Goal: Find contact information: Find contact information

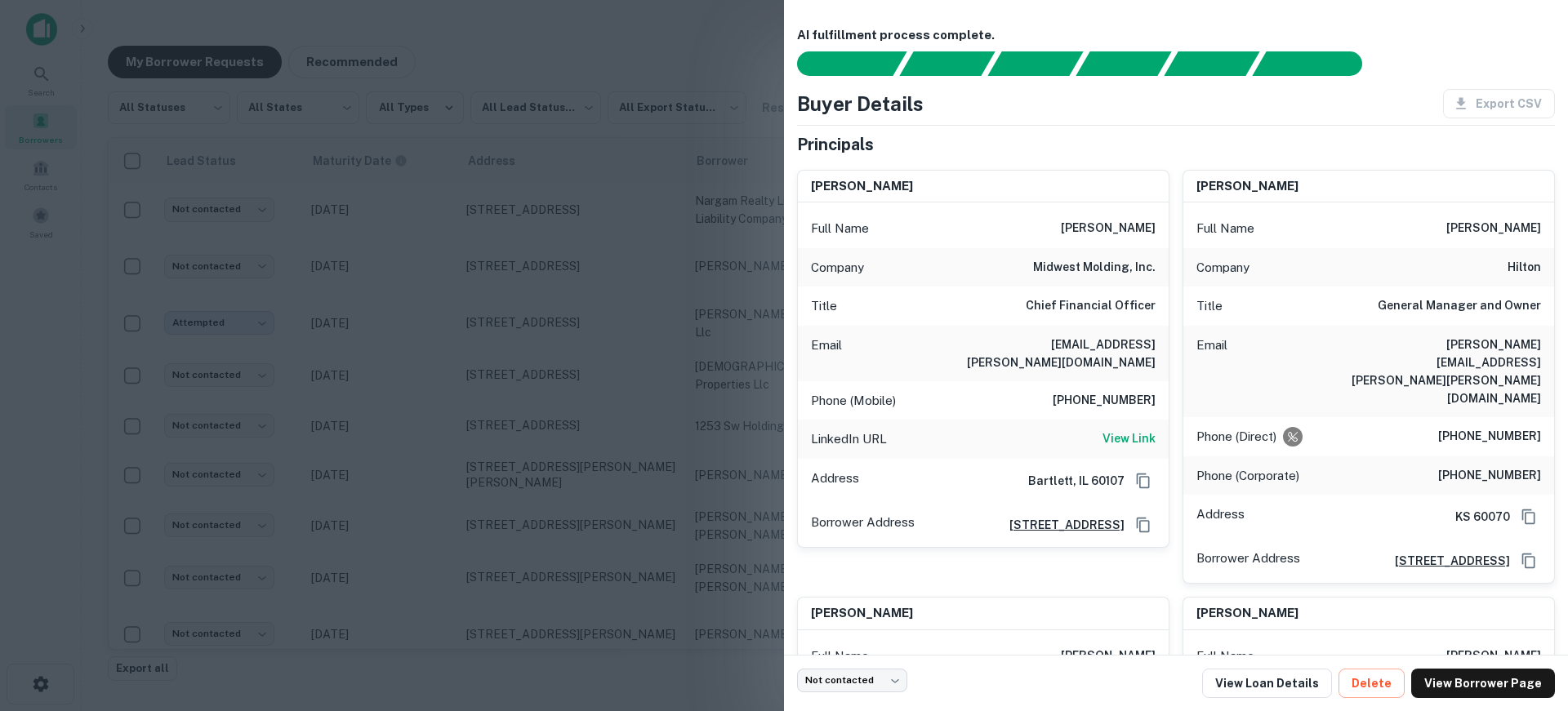
scroll to position [82, 0]
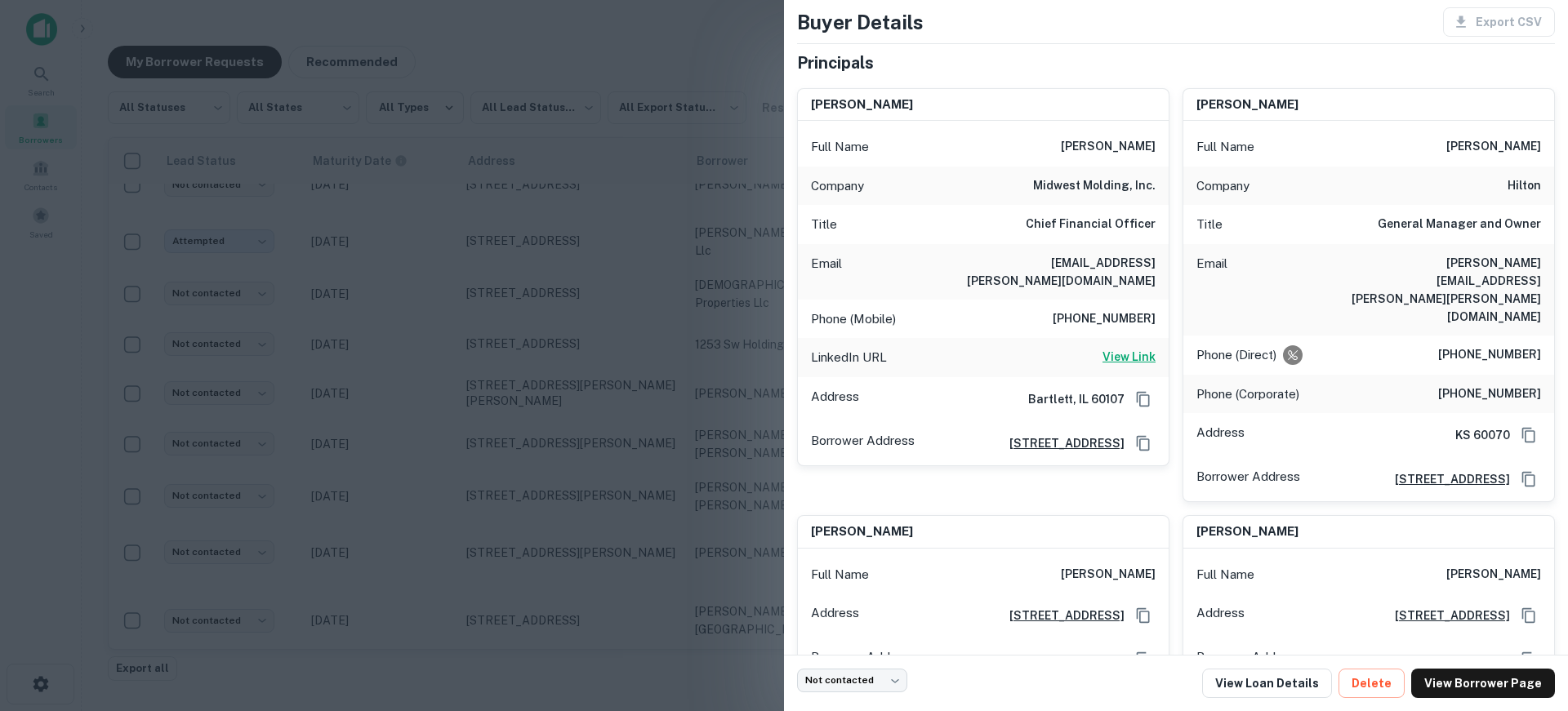
click at [1145, 348] on h6 "View Link" at bounding box center [1129, 356] width 53 height 18
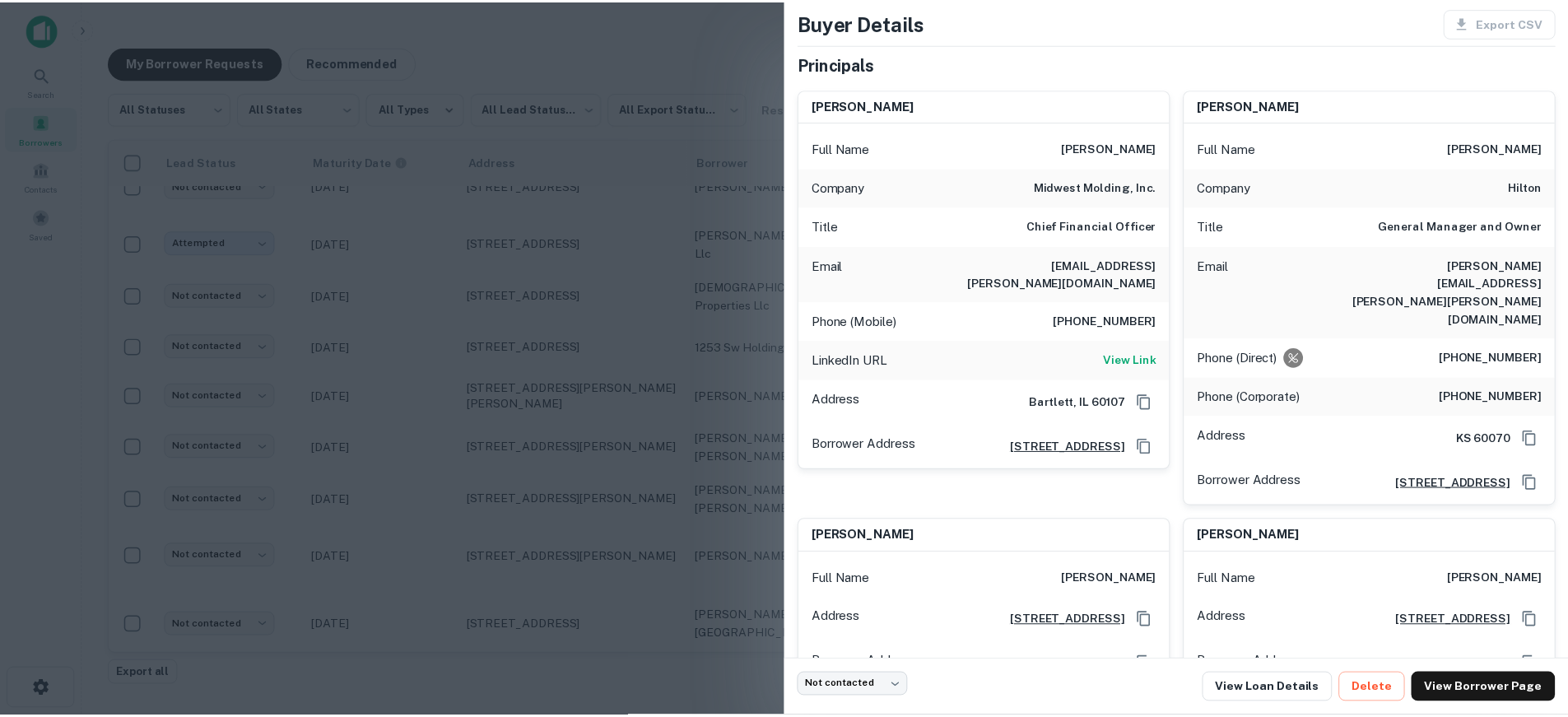
scroll to position [165, 0]
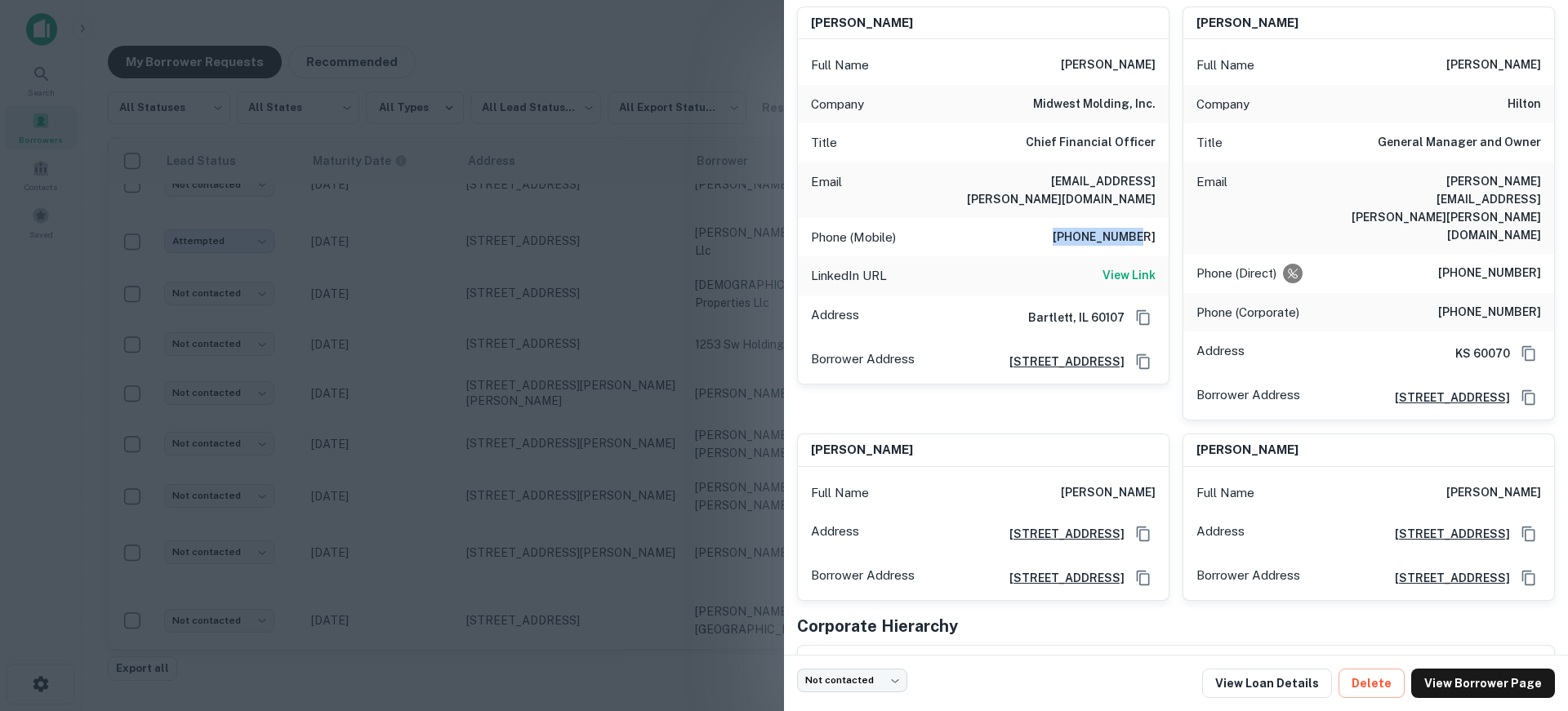
drag, startPoint x: 1066, startPoint y: 222, endPoint x: 1150, endPoint y: 217, distance: 84.1
click at [1150, 218] on div "Phone (Mobile) [PHONE_NUMBER]" at bounding box center [983, 237] width 371 height 39
click at [527, 241] on div at bounding box center [784, 356] width 1568 height 711
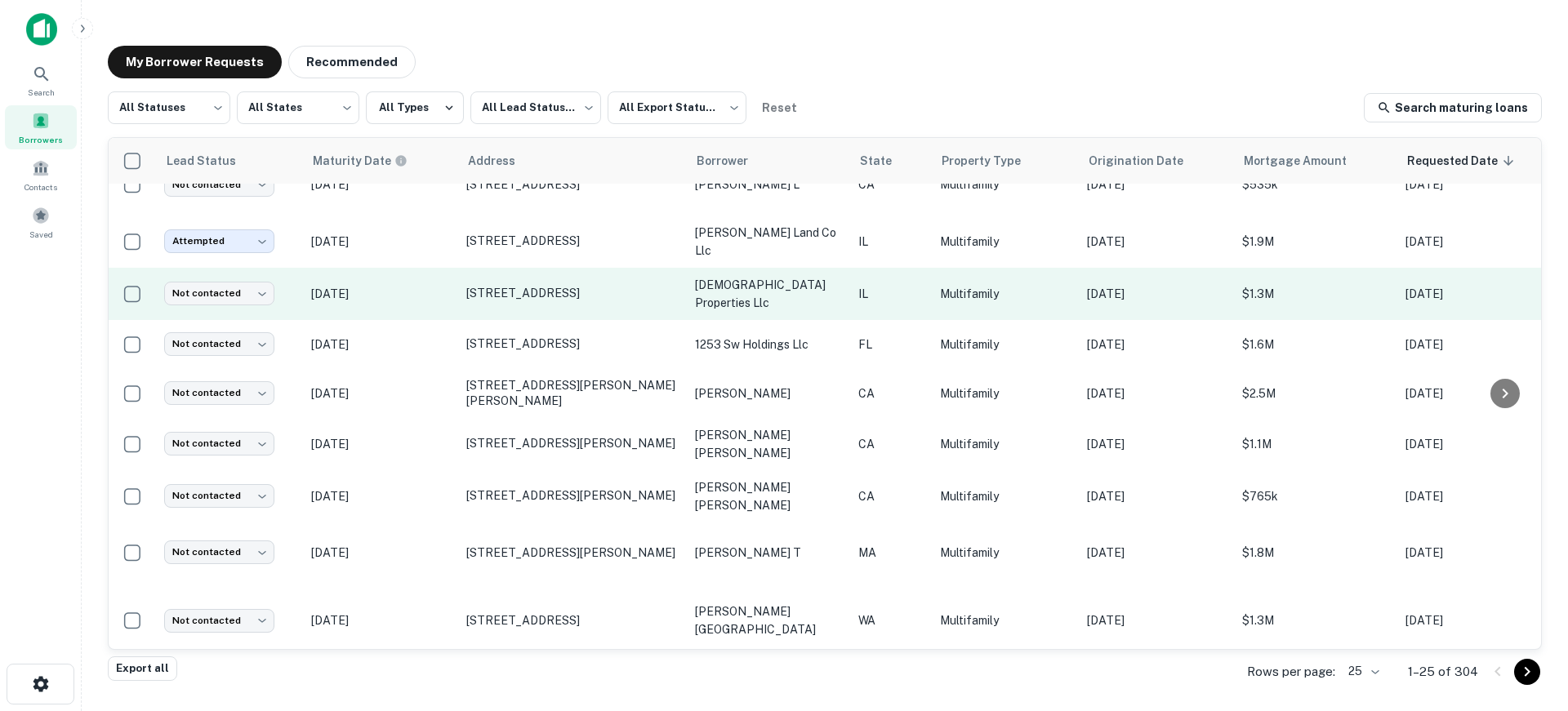
click at [428, 274] on td "[DATE]" at bounding box center [380, 294] width 155 height 52
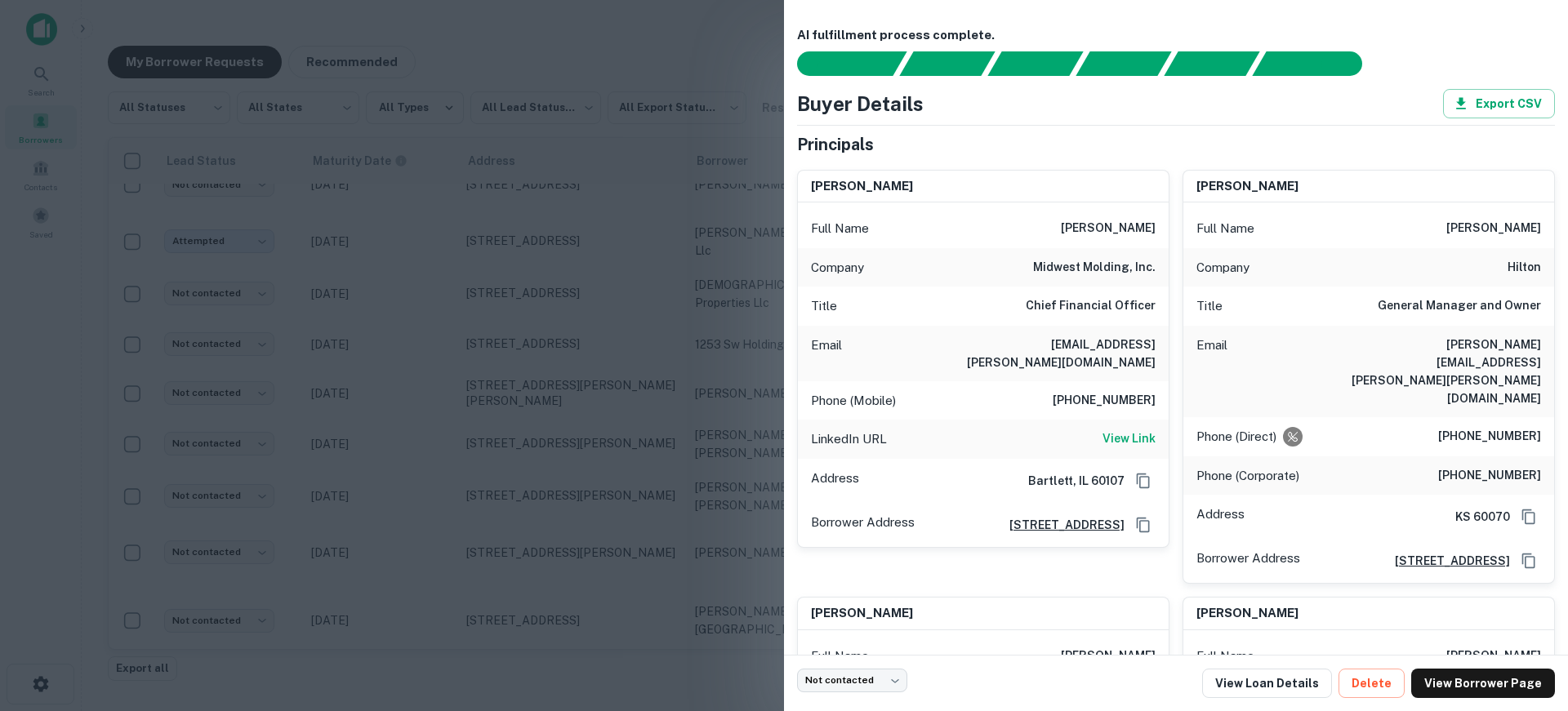
click at [445, 290] on div at bounding box center [784, 356] width 1568 height 711
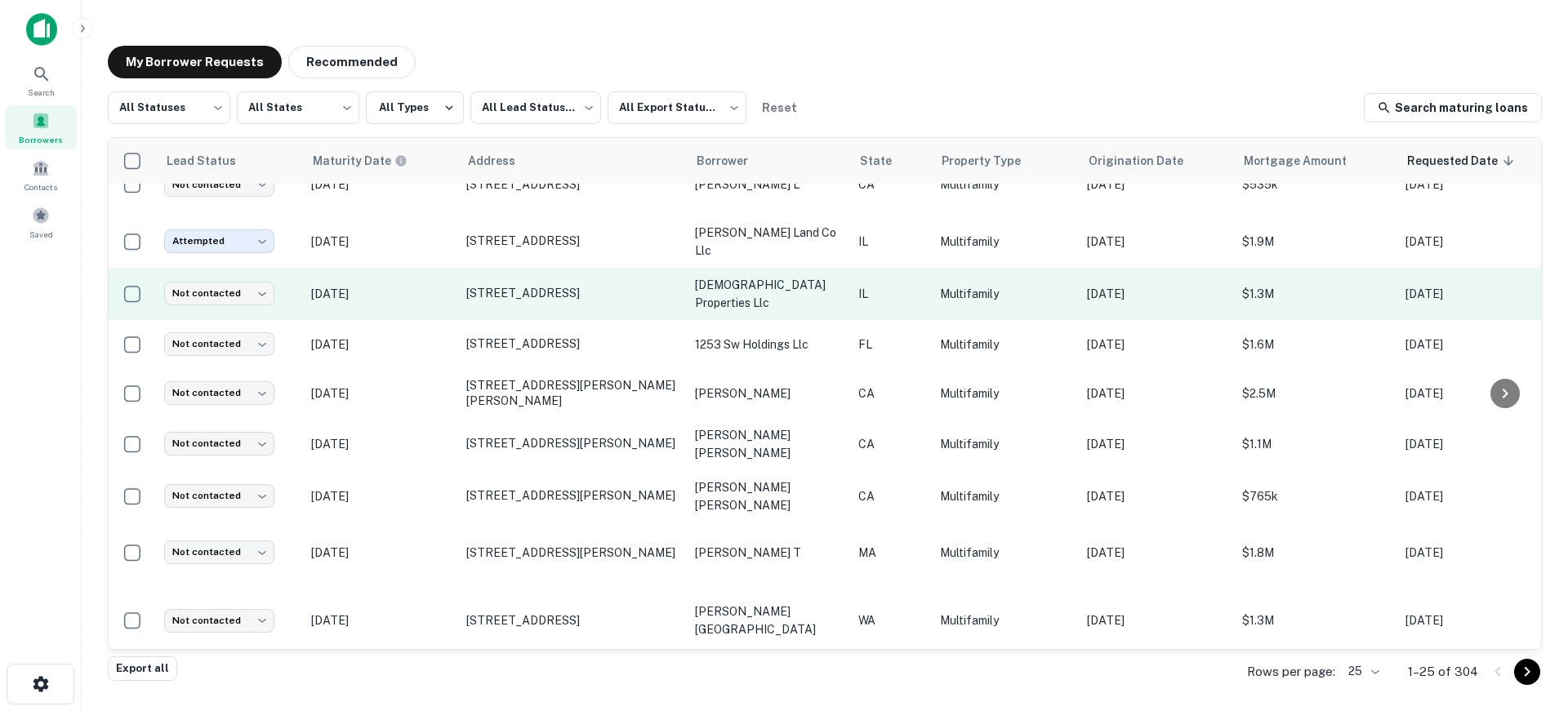
click at [546, 279] on td "[STREET_ADDRESS]" at bounding box center [573, 294] width 229 height 52
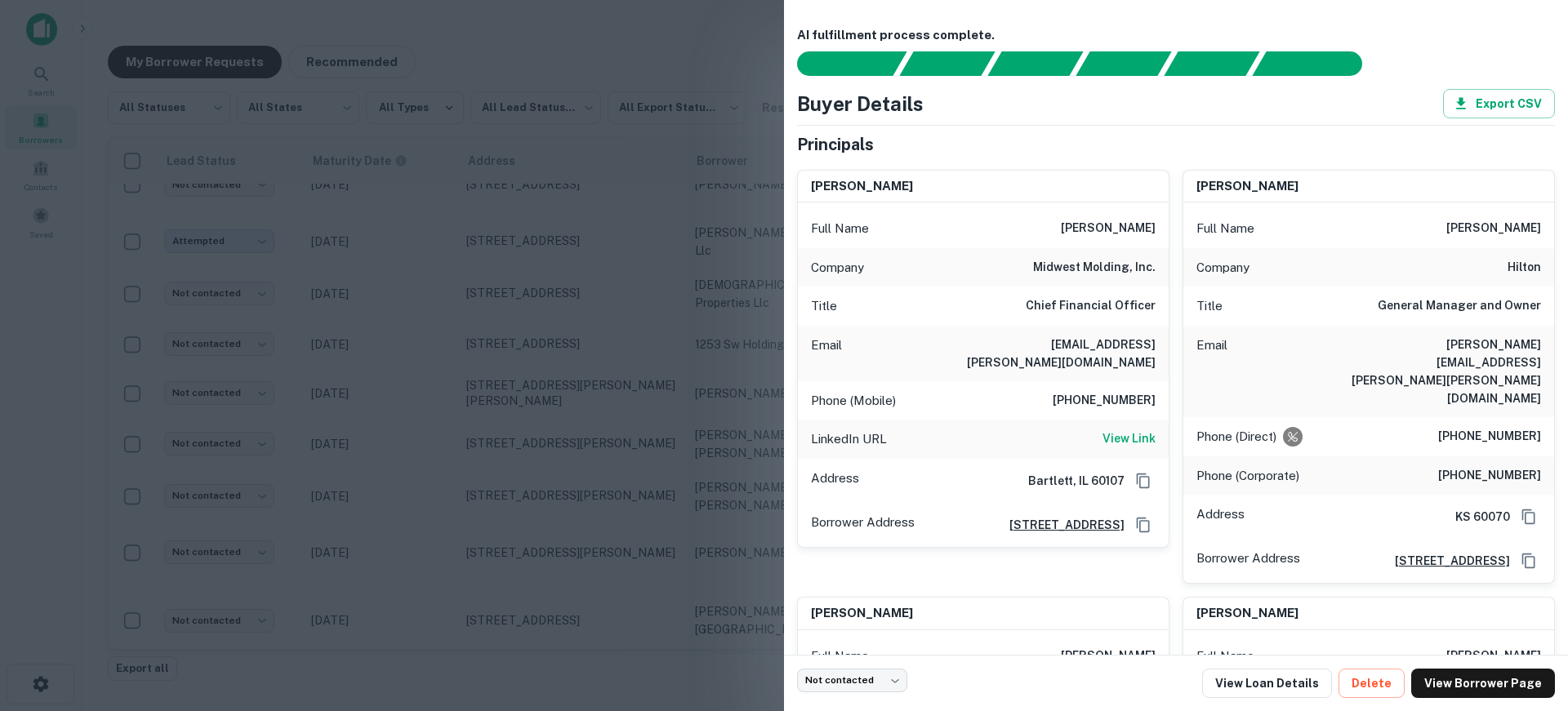
click at [546, 287] on div at bounding box center [784, 356] width 1568 height 711
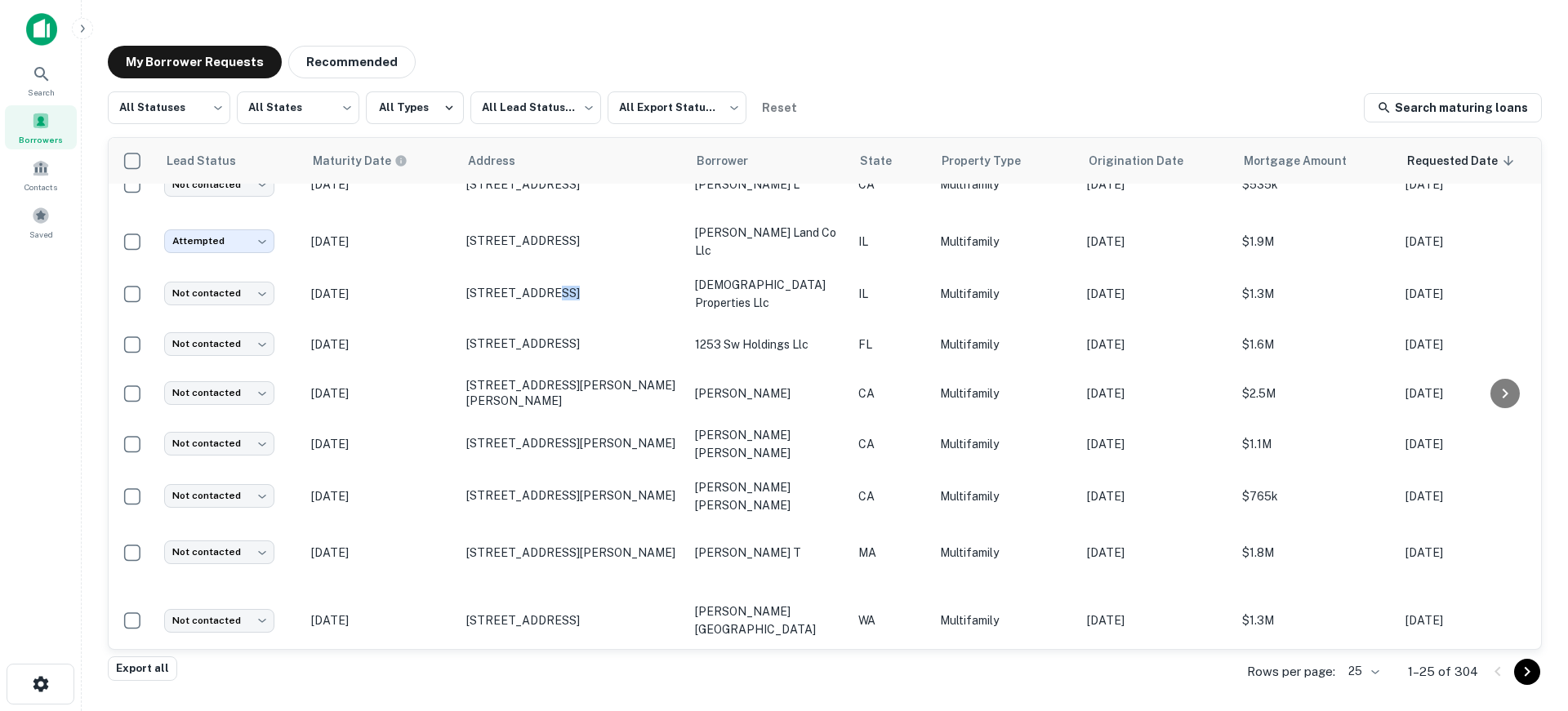
click at [546, 287] on p "[STREET_ADDRESS]" at bounding box center [572, 292] width 212 height 14
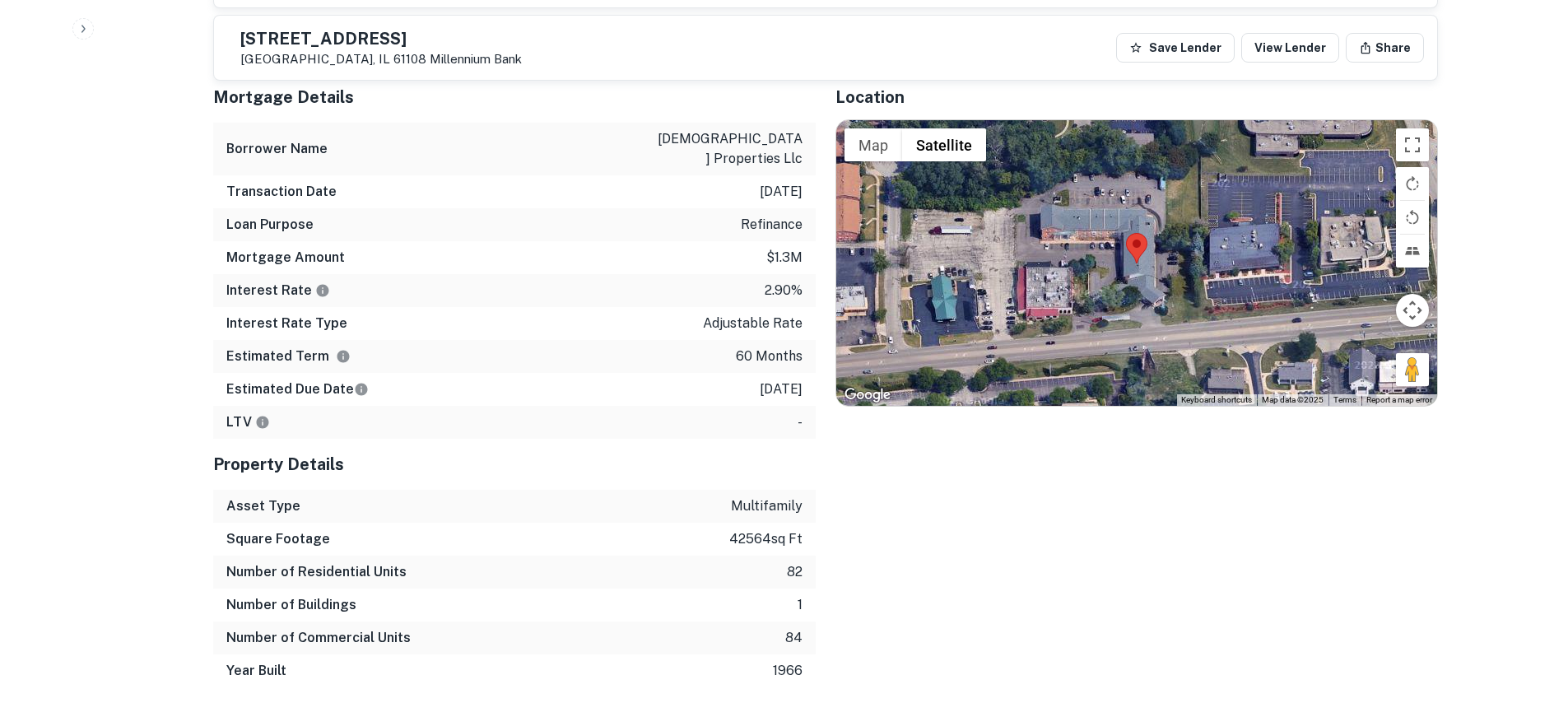
scroll to position [1399, 0]
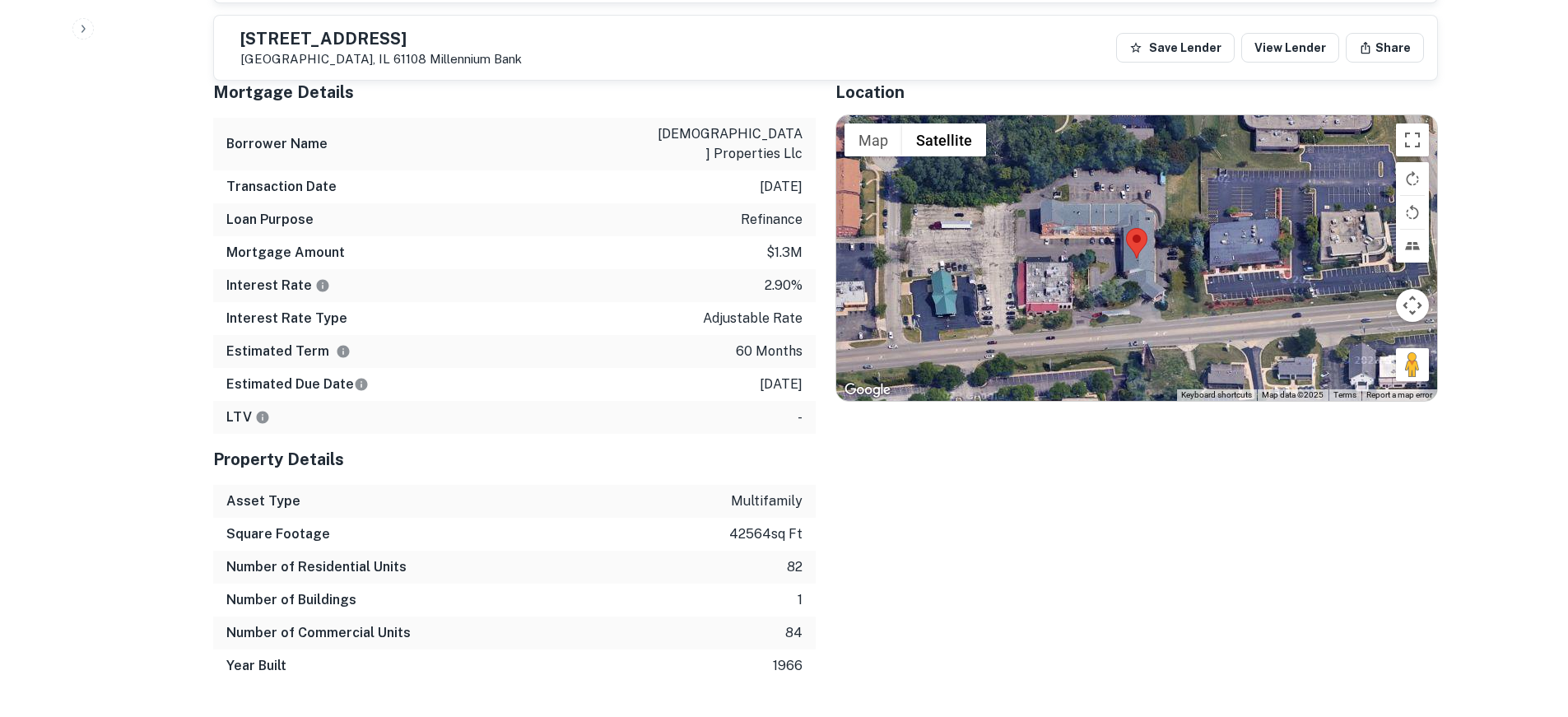
click at [1105, 203] on div at bounding box center [1137, 258] width 601 height 285
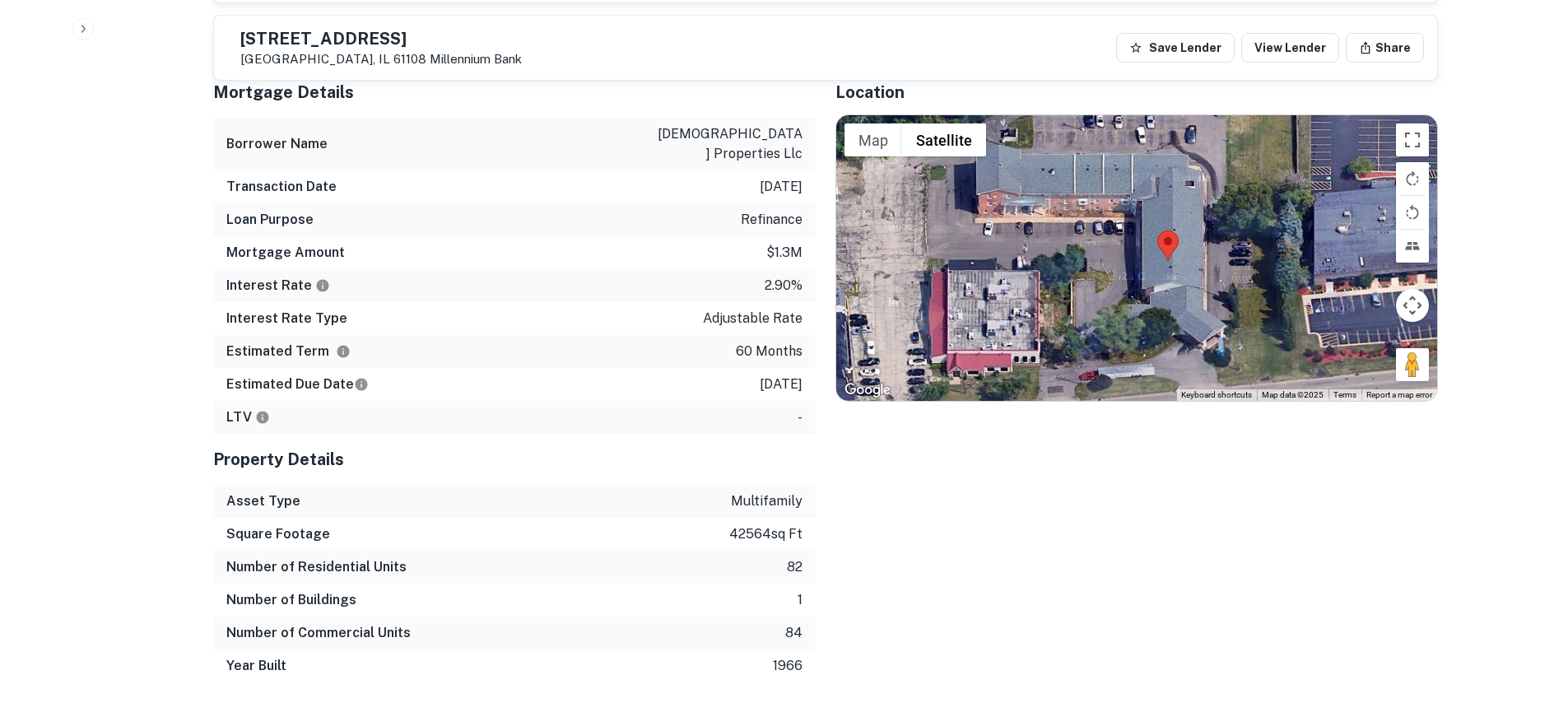
click at [1105, 203] on div at bounding box center [1137, 258] width 601 height 285
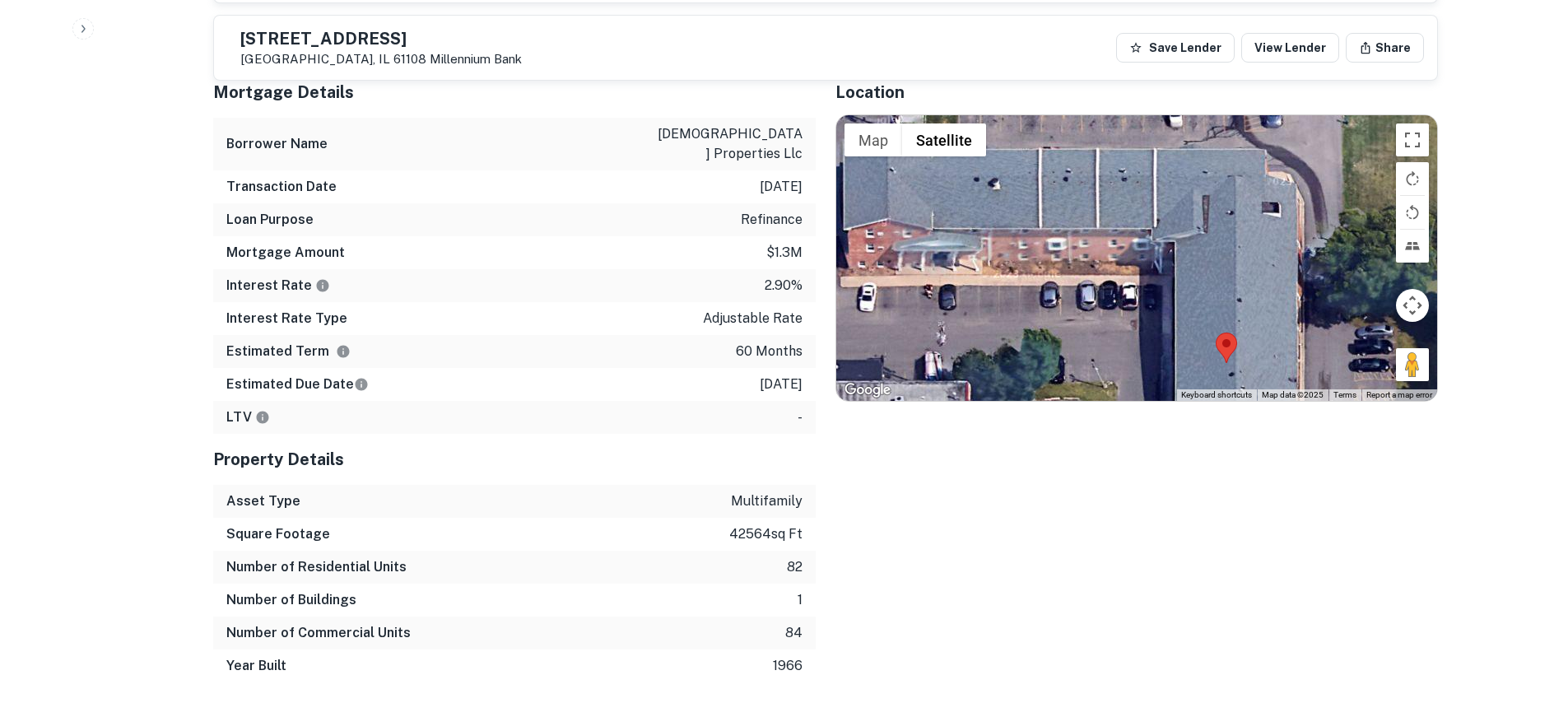
drag, startPoint x: 1119, startPoint y: 170, endPoint x: 1113, endPoint y: 280, distance: 110.2
click at [1113, 280] on div at bounding box center [1137, 258] width 601 height 285
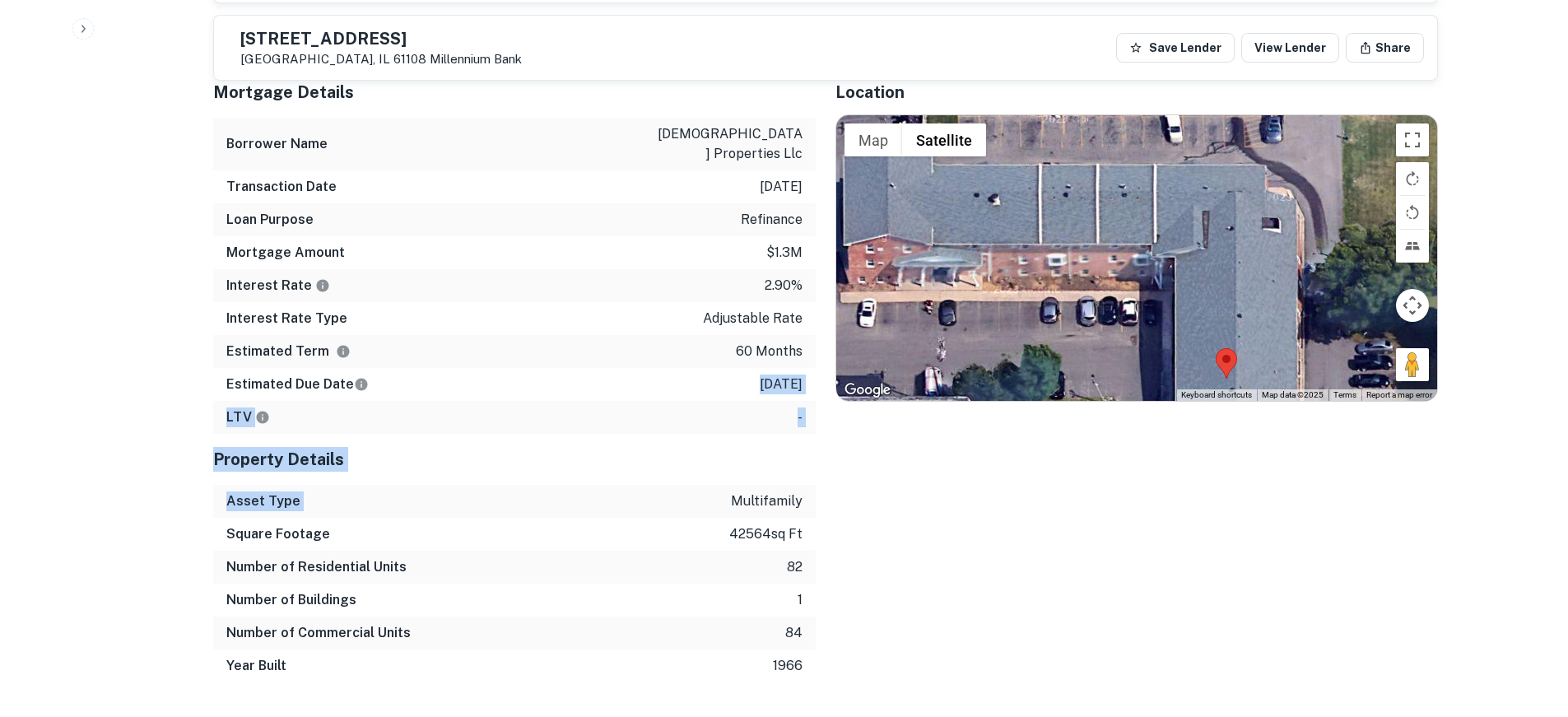
drag, startPoint x: 609, startPoint y: 437, endPoint x: 602, endPoint y: 326, distance: 111.2
click at [605, 331] on div "Mortgage Details Borrower Name shri krishna properties llc Transaction Date [DA…" at bounding box center [515, 374] width 603 height 615
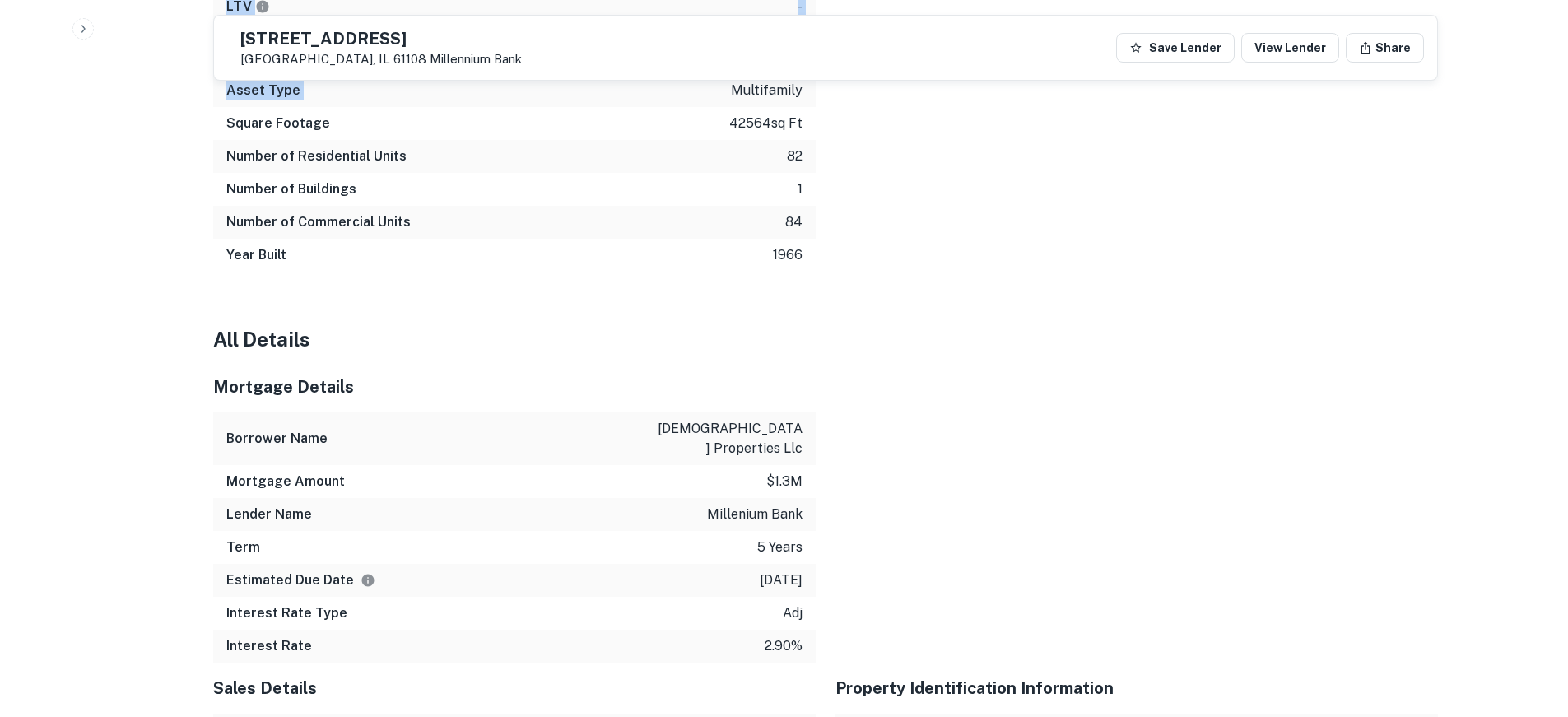
scroll to position [1811, 0]
click at [812, 324] on h4 "All Details" at bounding box center [826, 338] width 1225 height 30
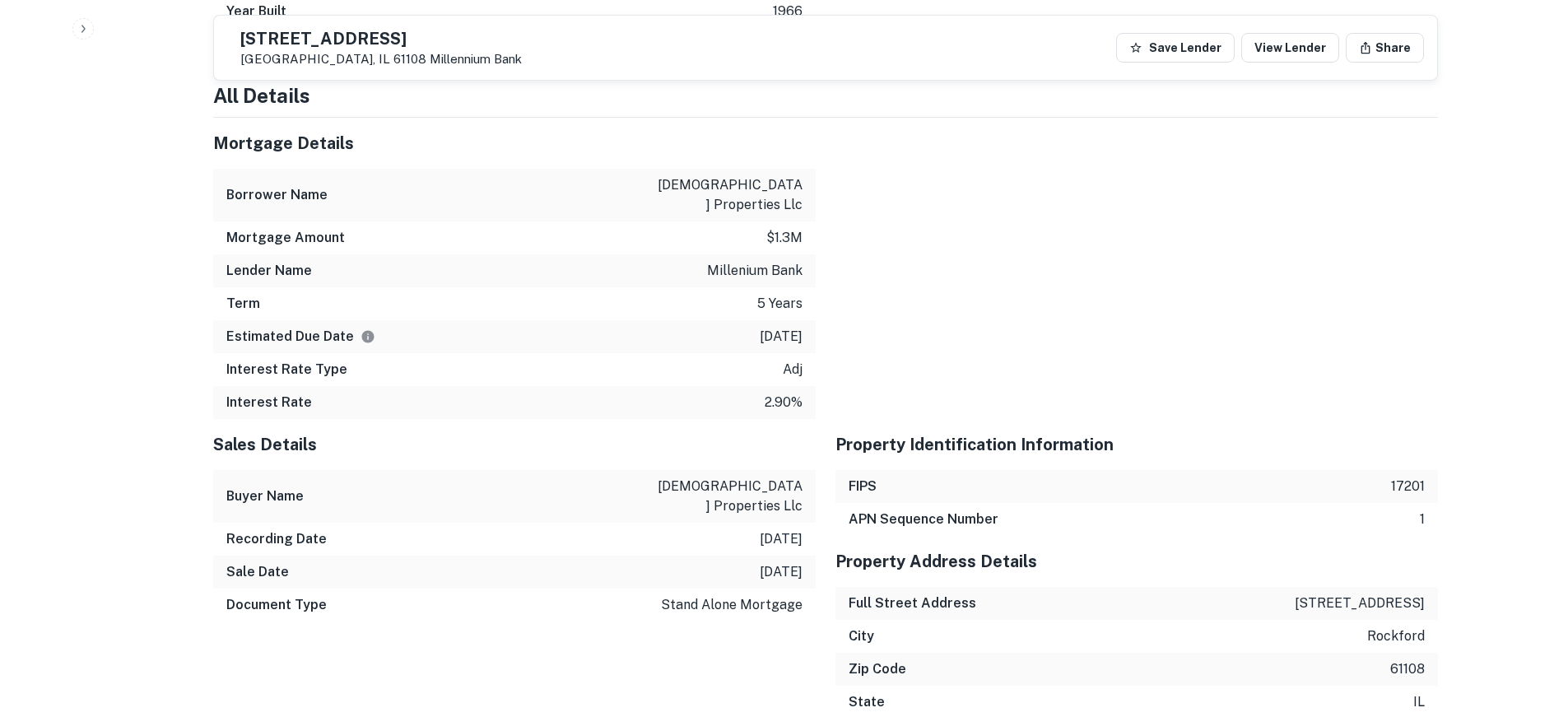
scroll to position [2058, 0]
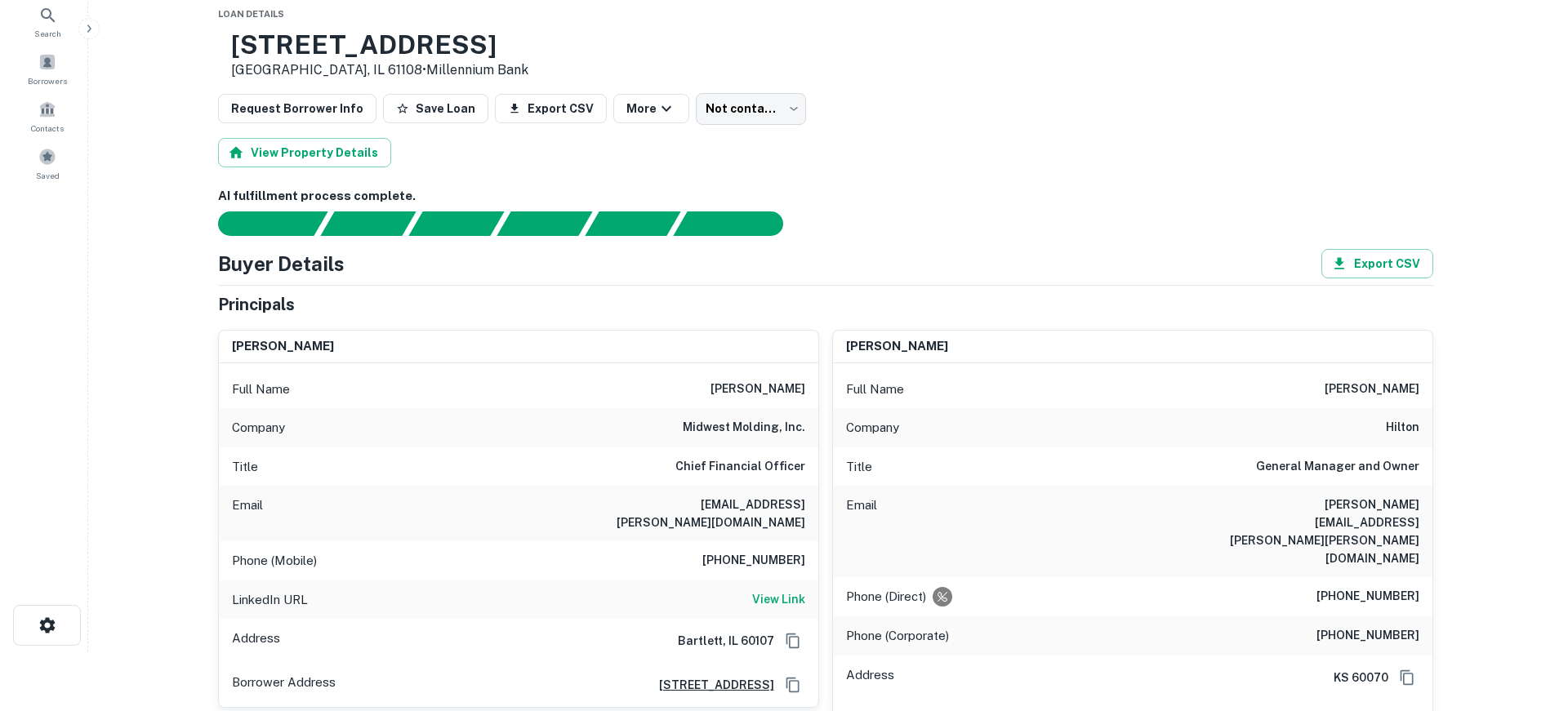
scroll to position [0, 0]
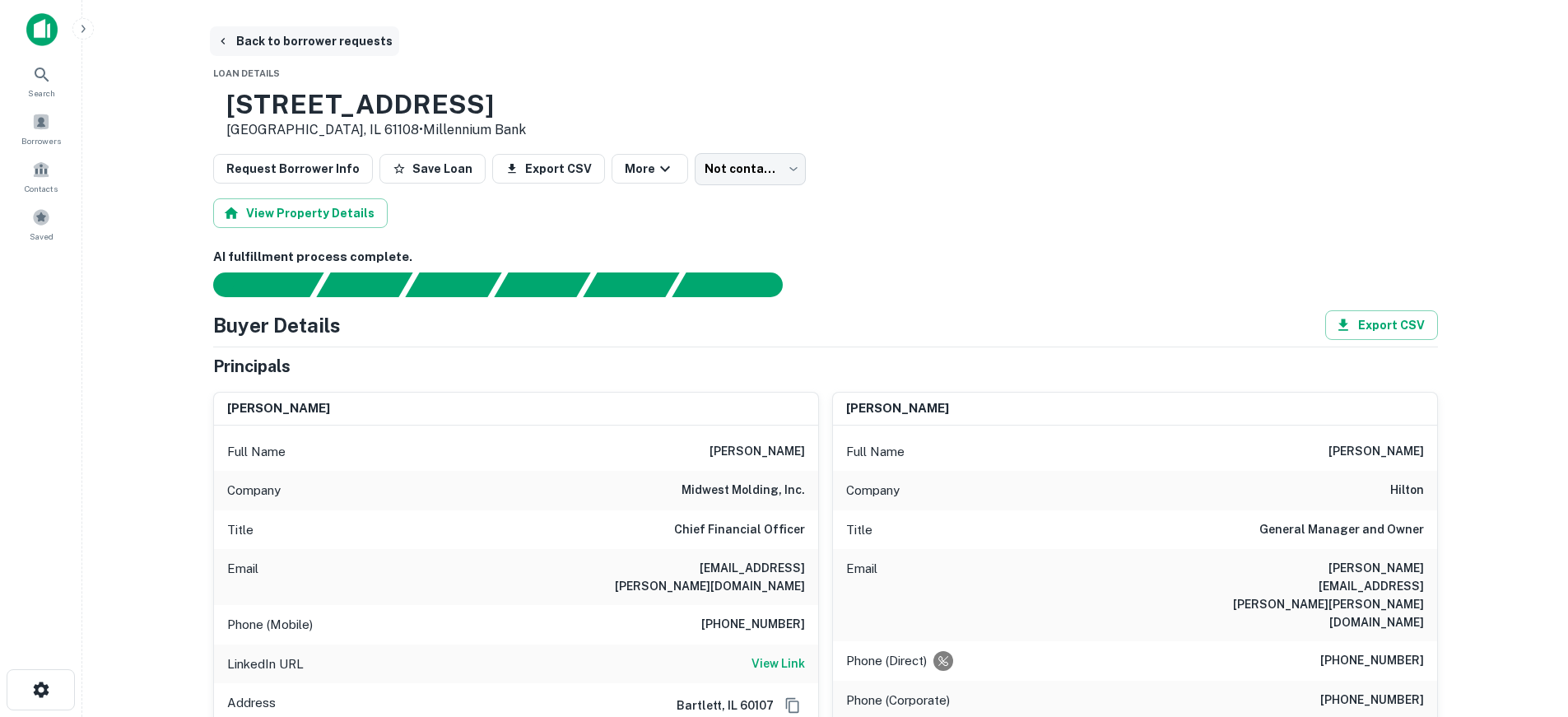
click at [315, 40] on button "Back to borrower requests" at bounding box center [304, 41] width 189 height 30
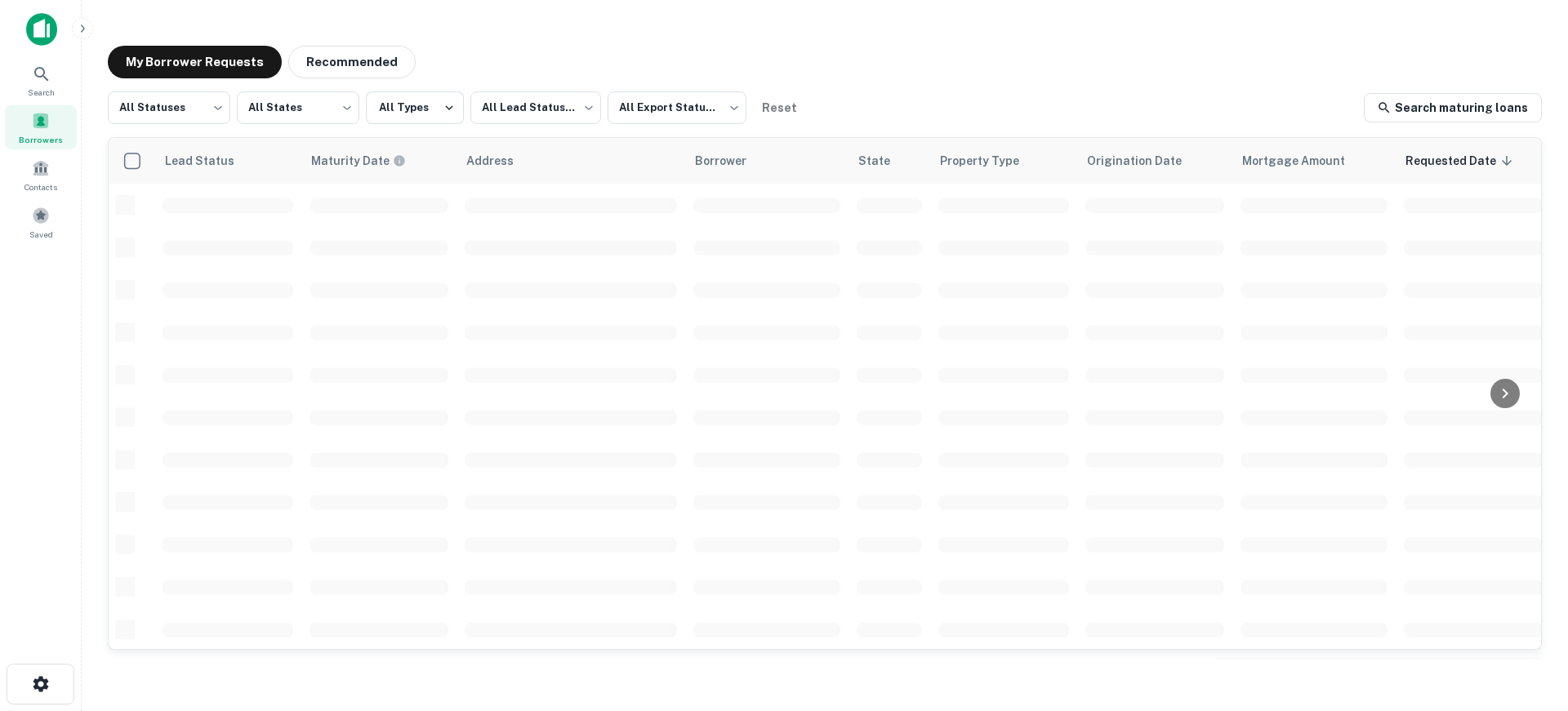
scroll to position [82, 0]
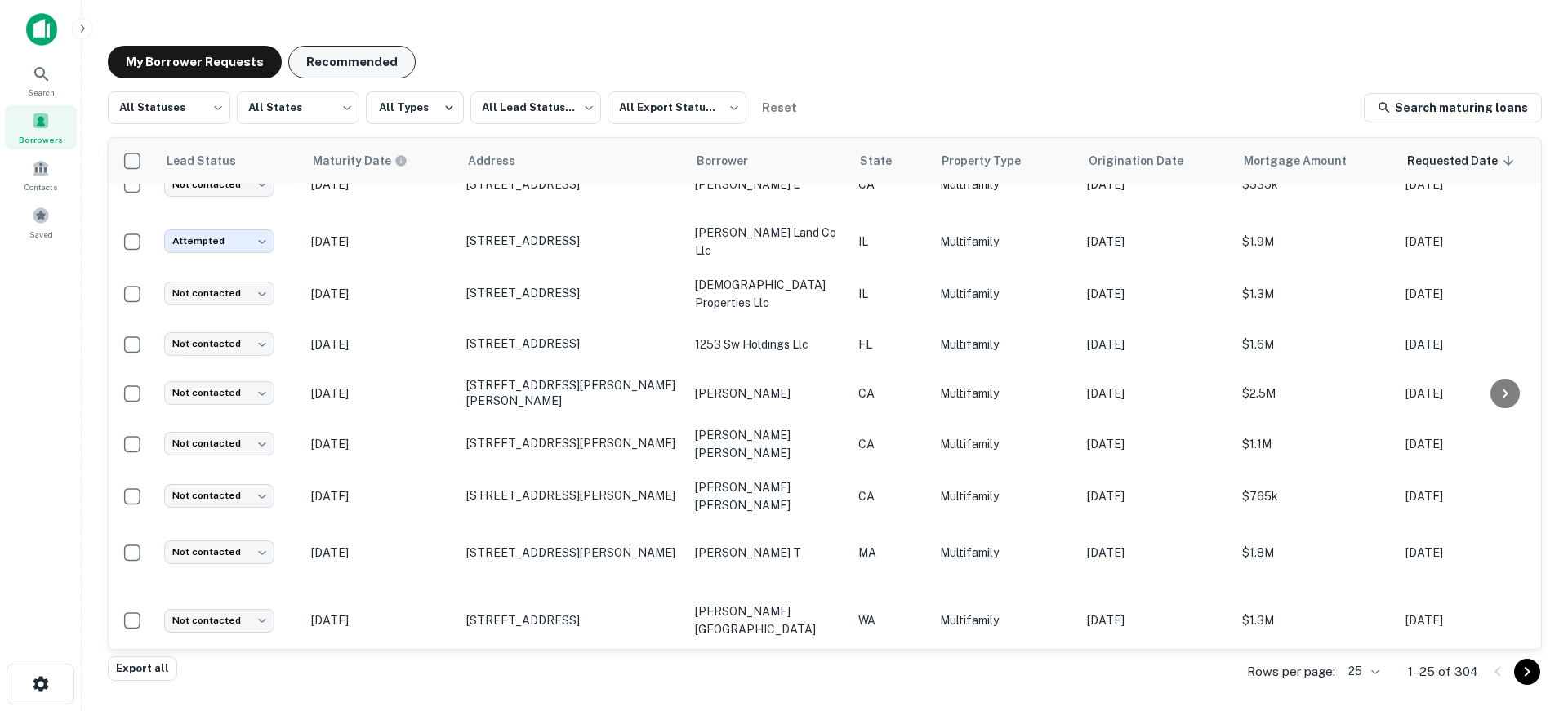
click at [381, 61] on button "Recommended" at bounding box center [352, 62] width 128 height 33
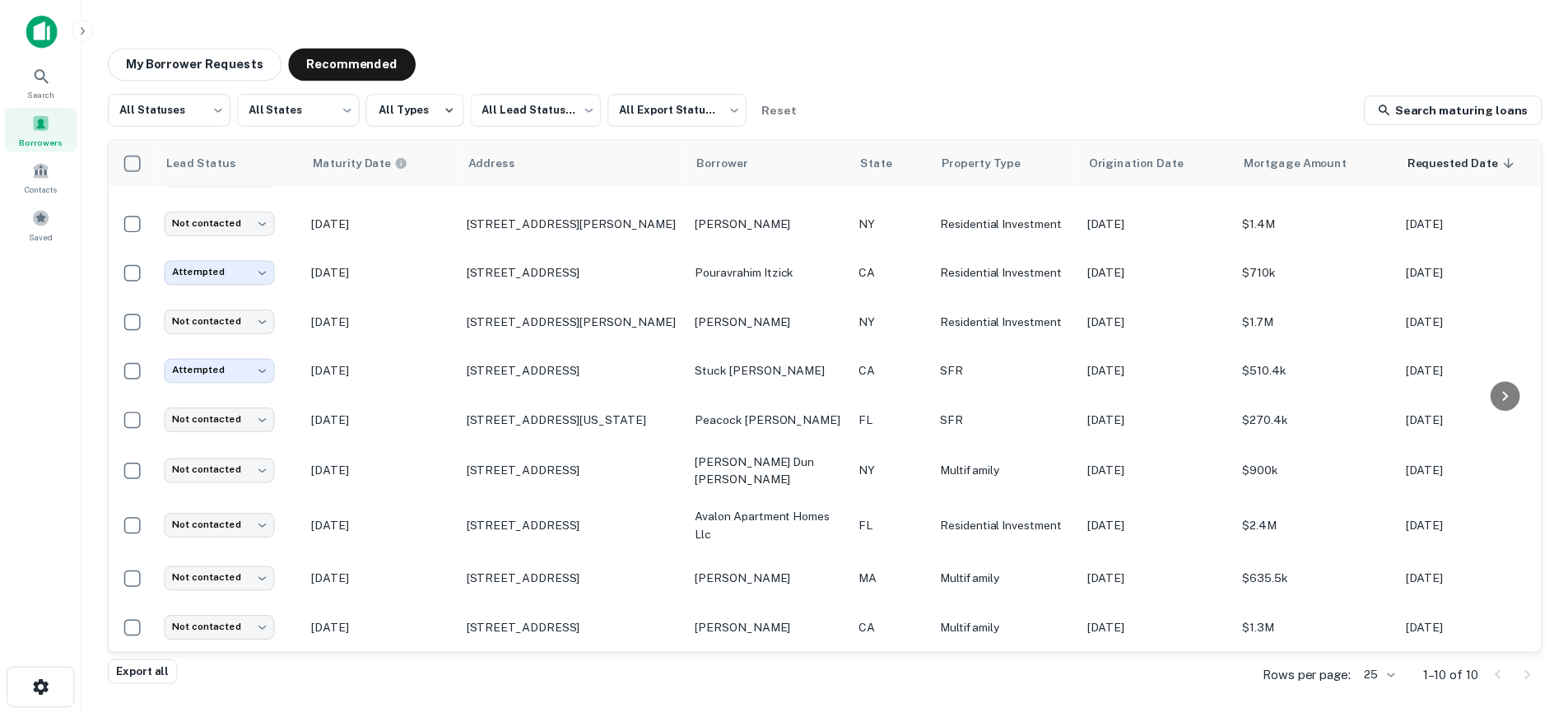
scroll to position [46, 0]
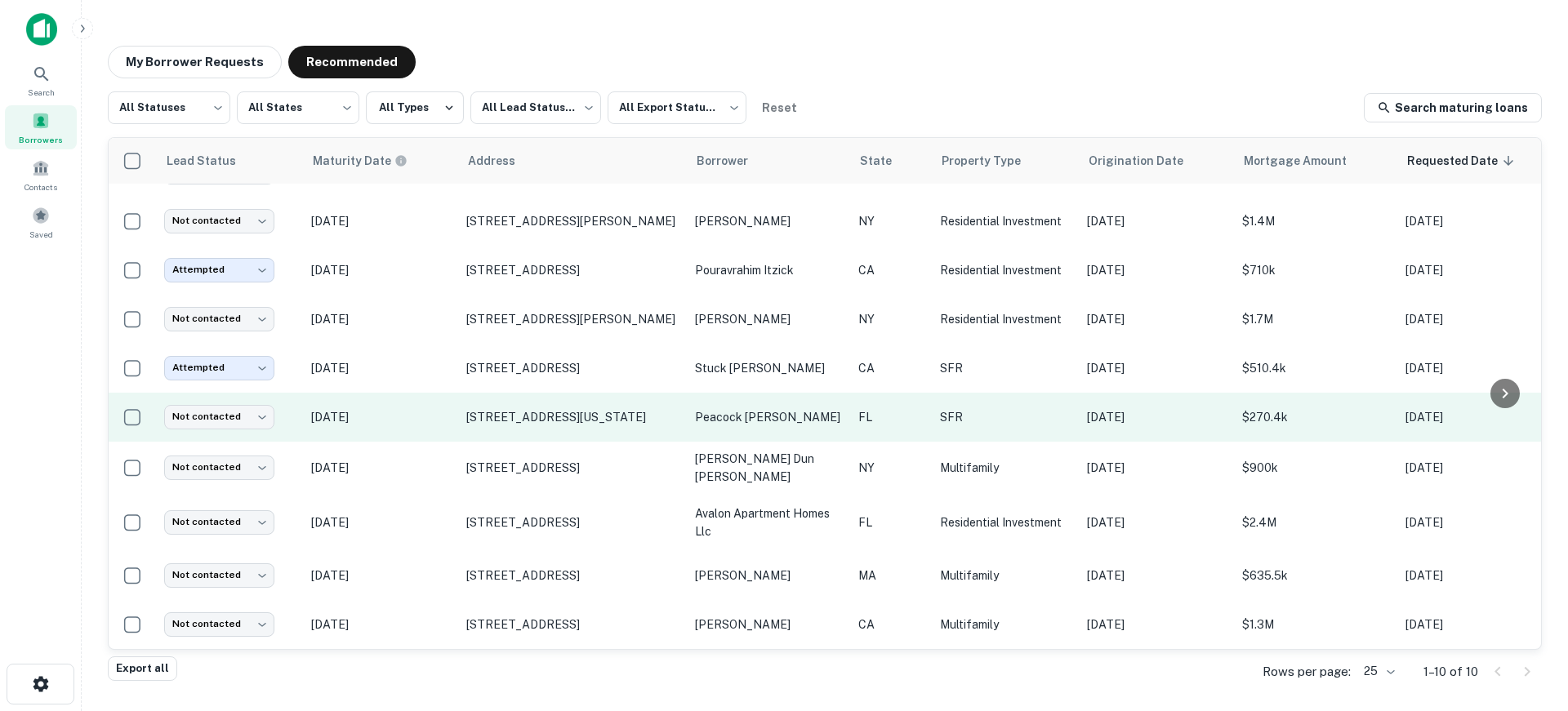
click at [418, 408] on p "[DATE]" at bounding box center [381, 417] width 138 height 18
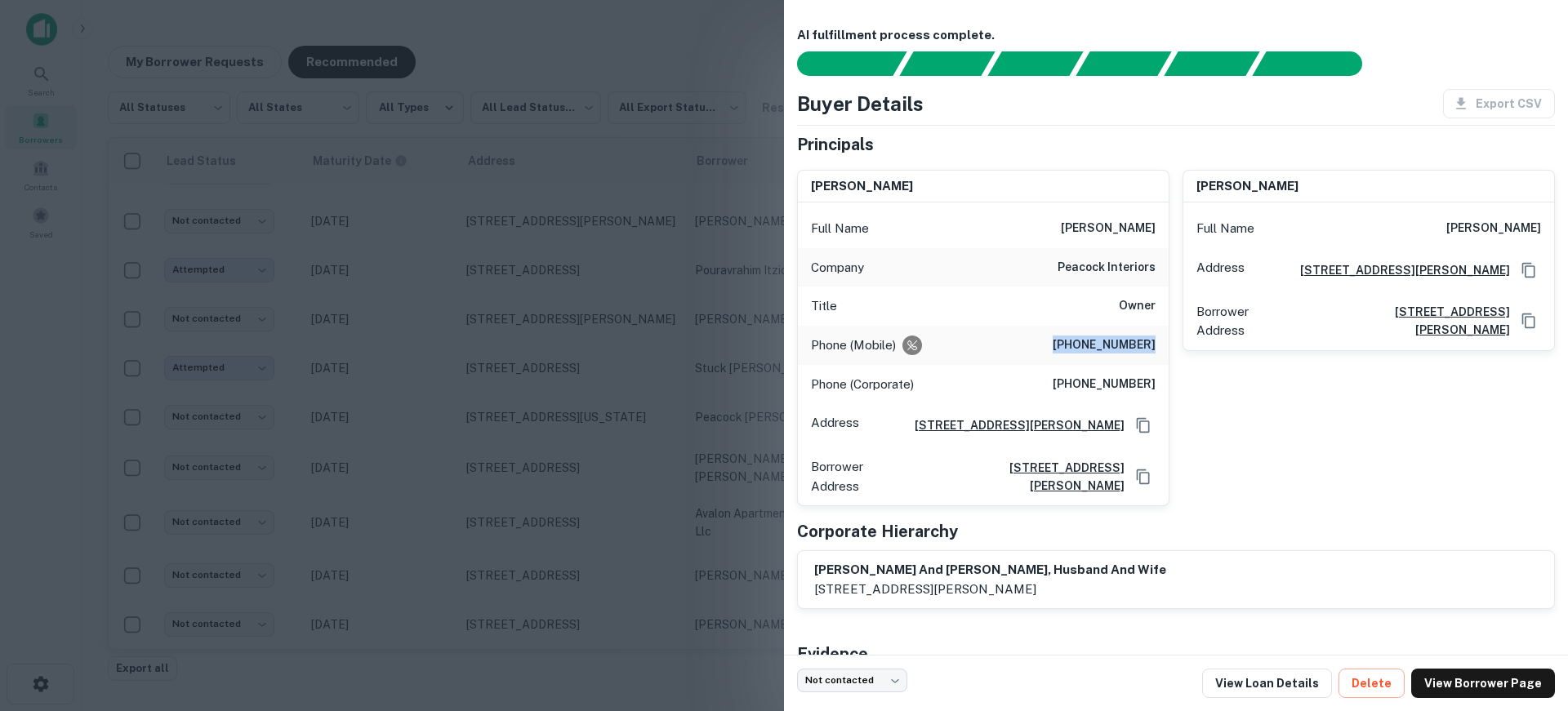
drag, startPoint x: 1050, startPoint y: 345, endPoint x: 1157, endPoint y: 344, distance: 107.0
click at [1157, 344] on div "Phone (Mobile) [PHONE_NUMBER]" at bounding box center [983, 345] width 371 height 39
click at [1175, 324] on div "[PERSON_NAME] Full Name [PERSON_NAME] Address [STREET_ADDRESS][PERSON_NAME] Bor…" at bounding box center [1362, 331] width 386 height 350
click at [475, 372] on div at bounding box center [784, 356] width 1568 height 711
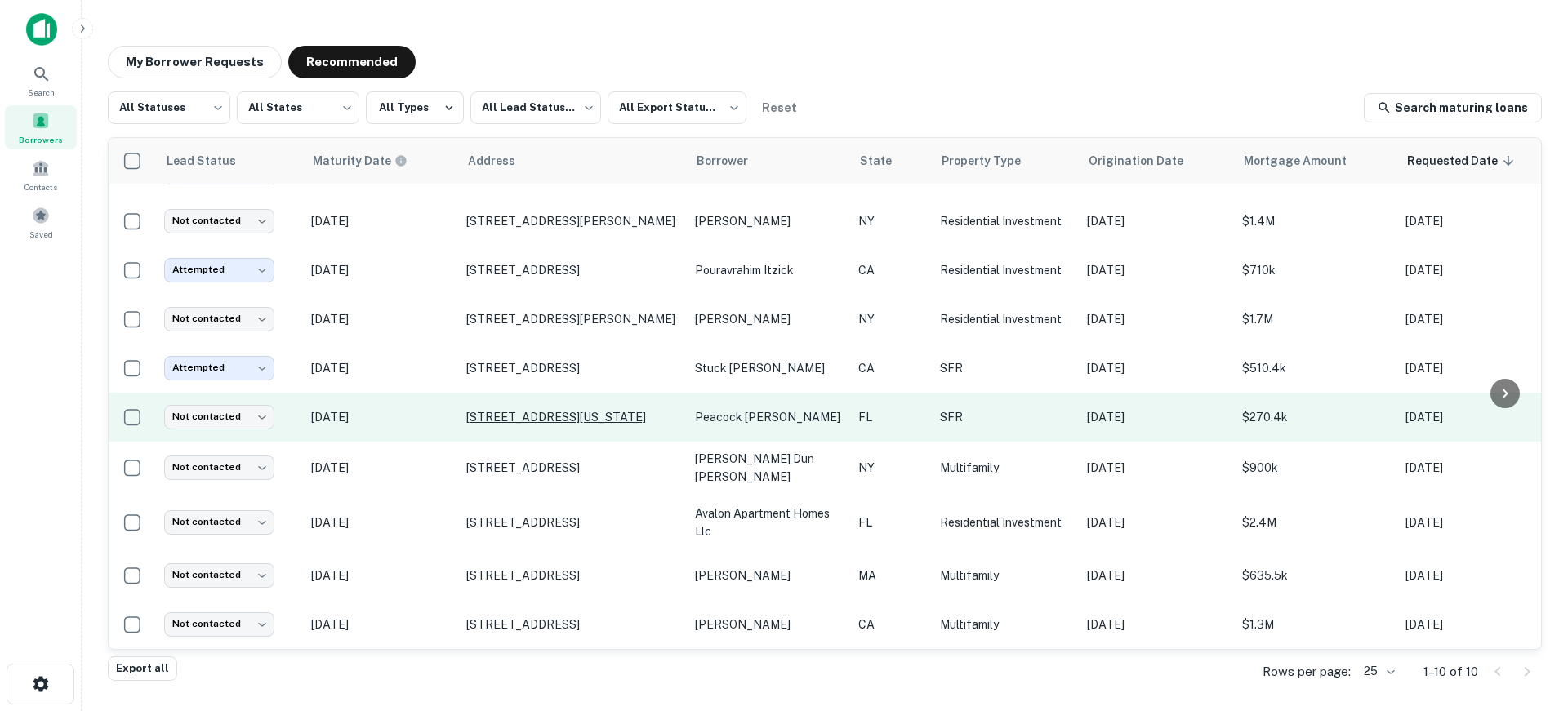
click at [518, 409] on p "[STREET_ADDRESS][US_STATE]" at bounding box center [572, 416] width 212 height 14
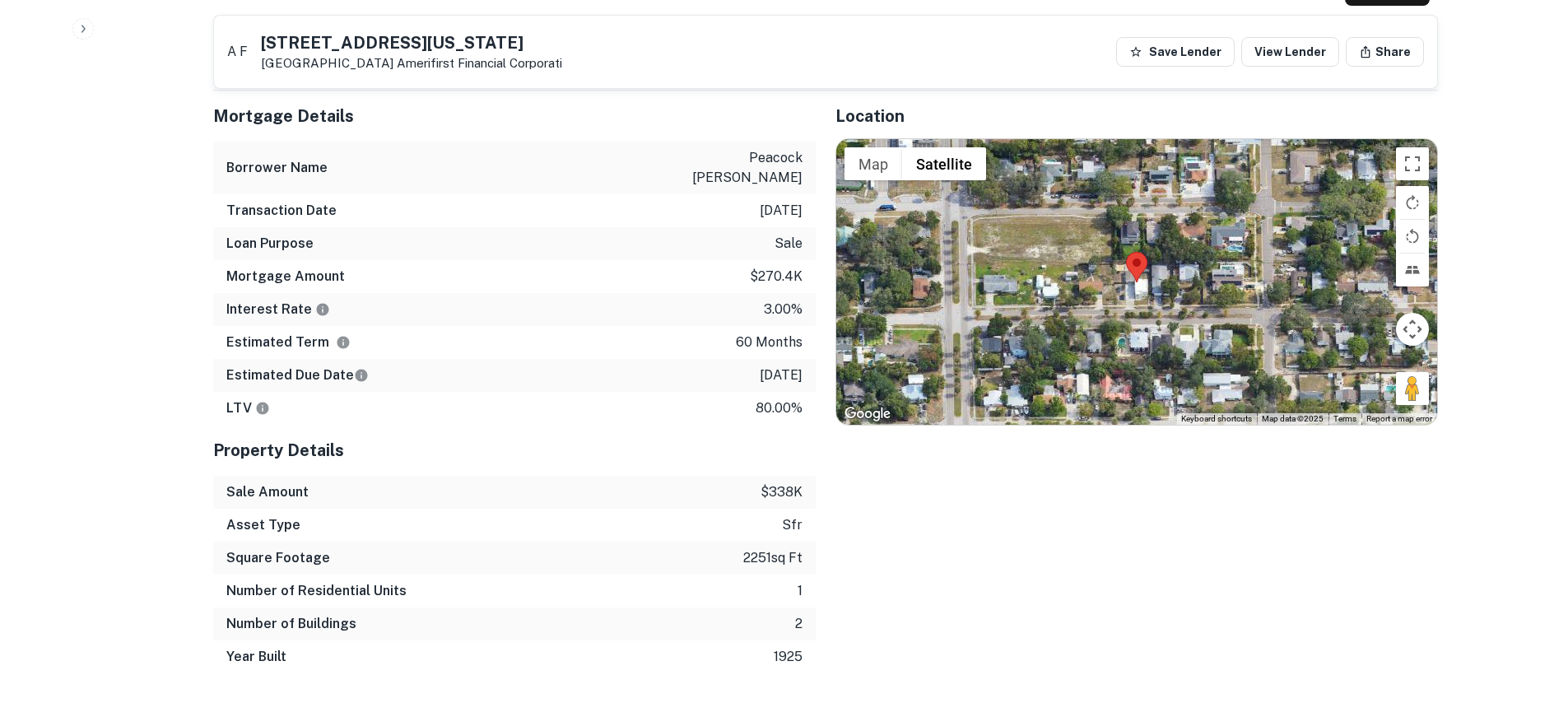
scroll to position [906, 0]
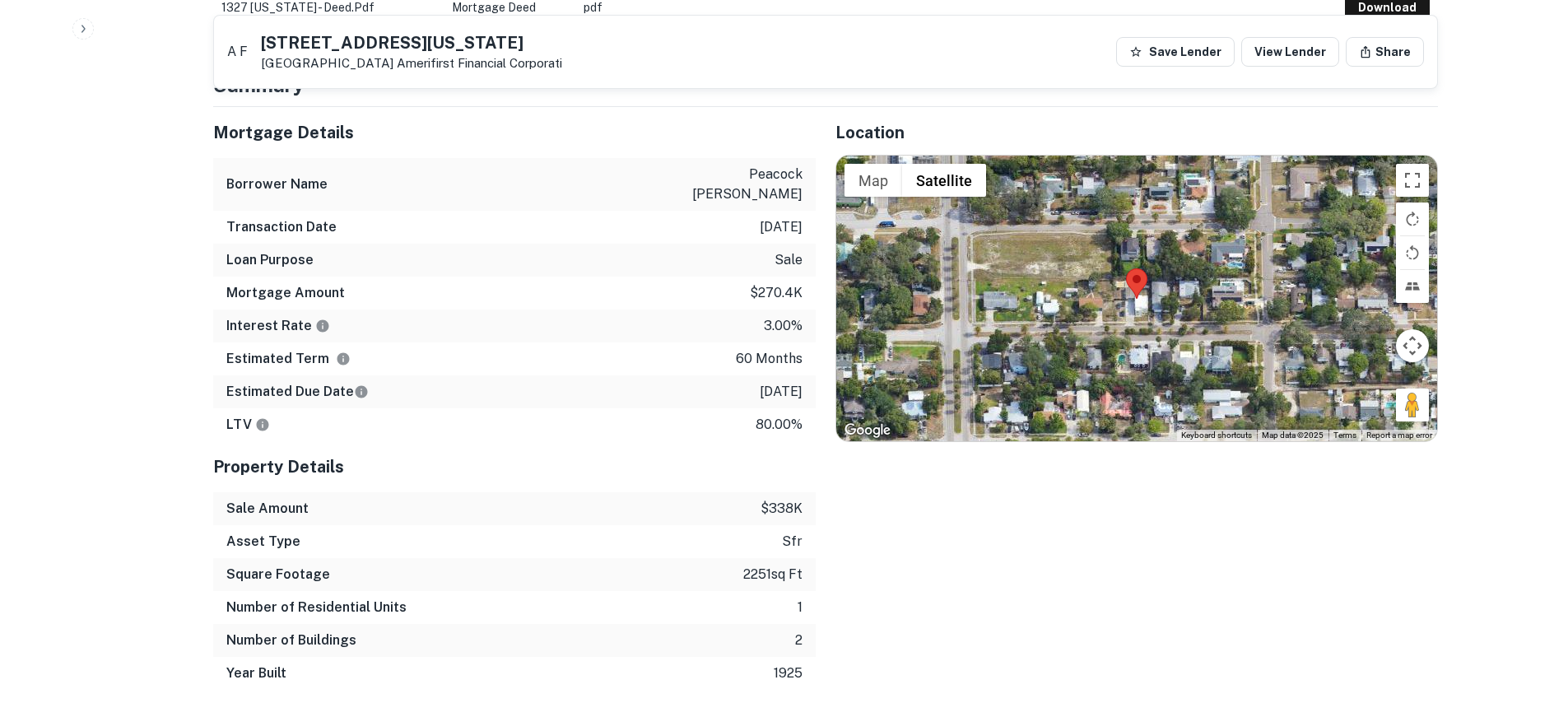
click at [1133, 315] on div at bounding box center [1137, 298] width 601 height 285
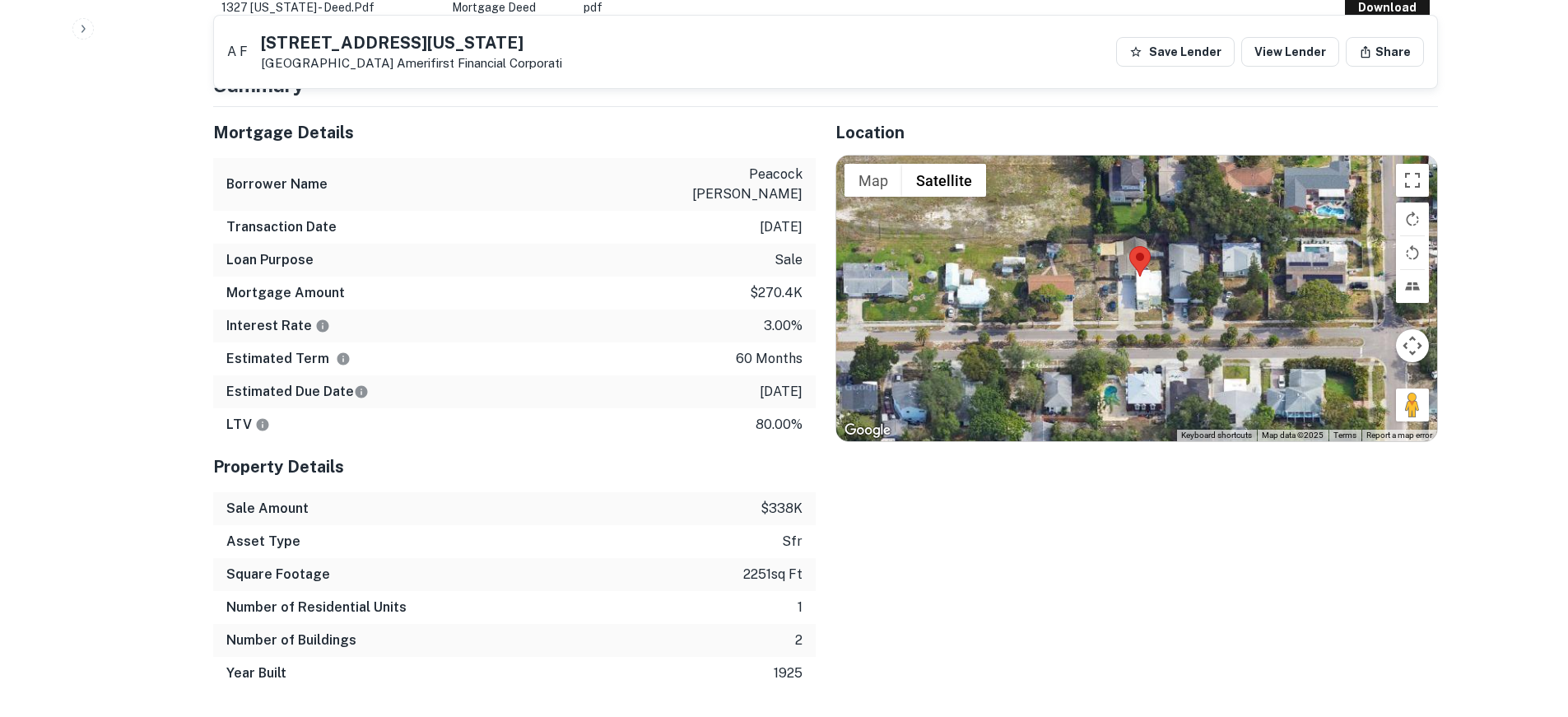
click at [1133, 315] on div at bounding box center [1137, 298] width 601 height 285
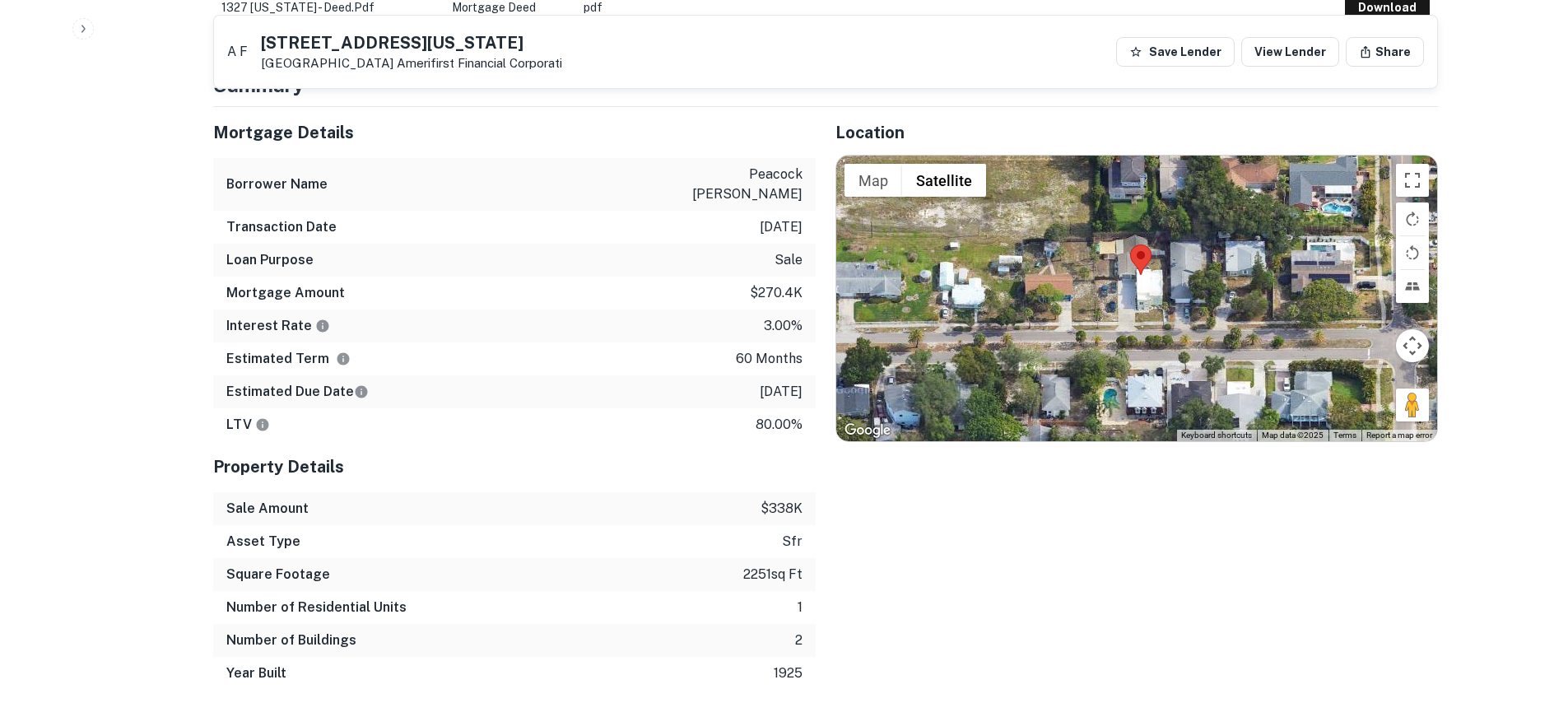
click at [1133, 315] on div at bounding box center [1137, 298] width 601 height 285
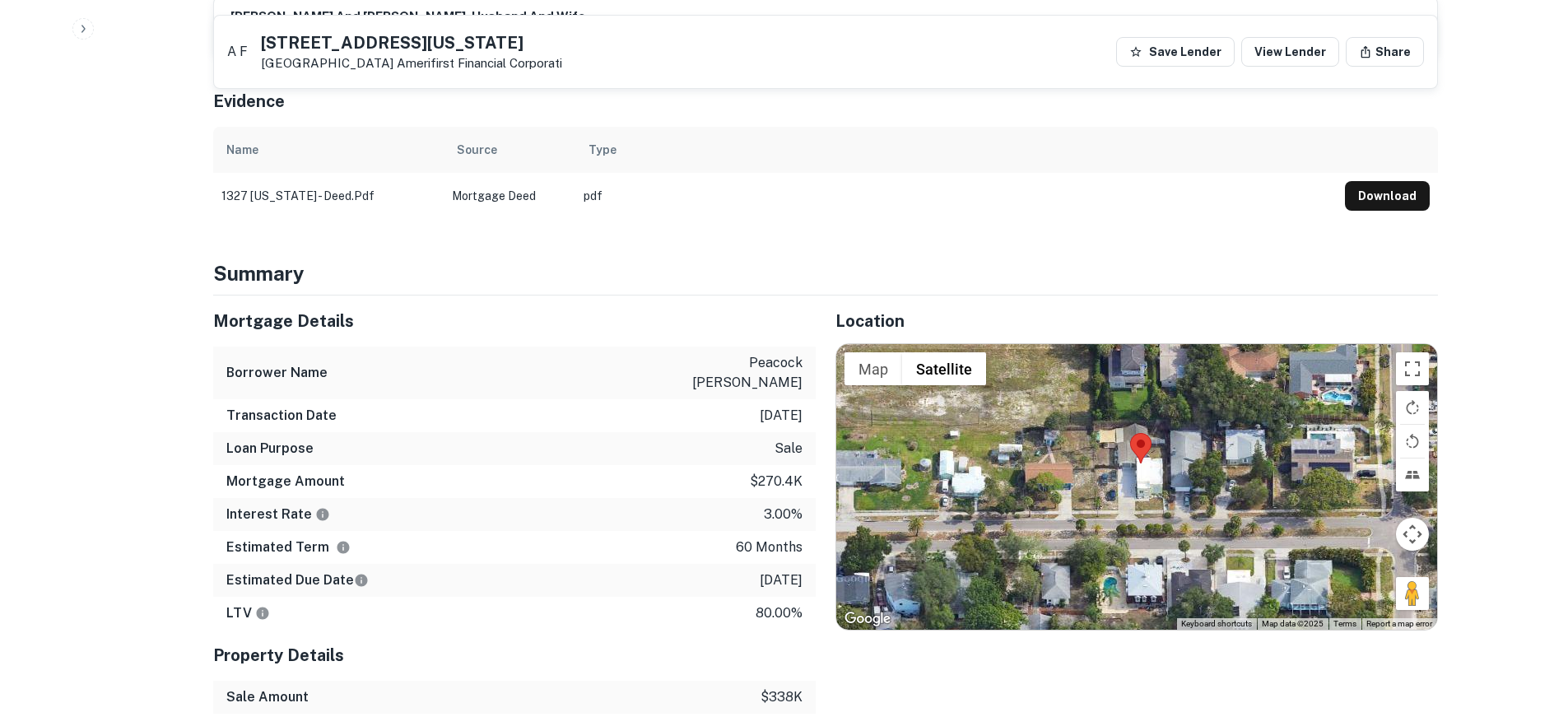
scroll to position [741, 0]
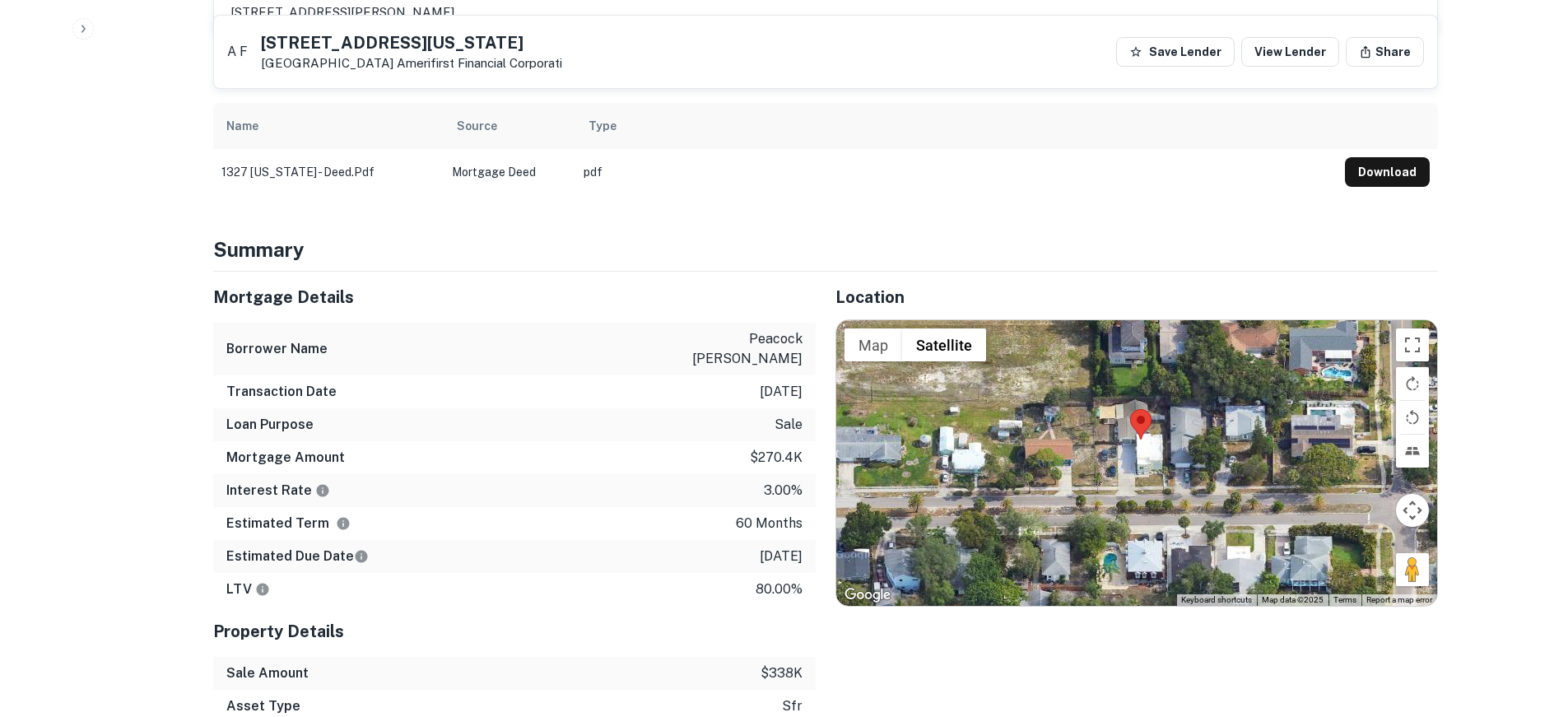
click at [1145, 449] on div at bounding box center [1137, 462] width 601 height 285
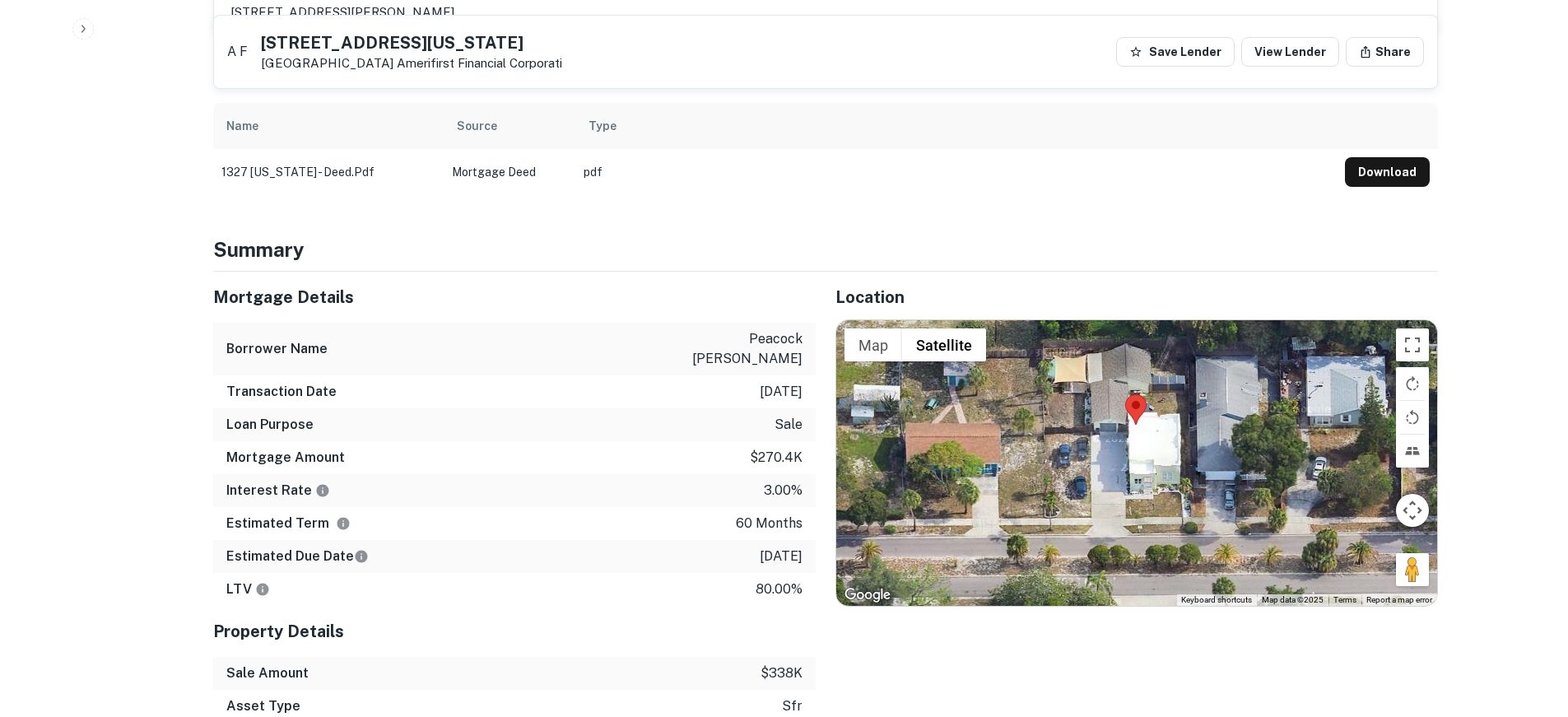
click at [1144, 449] on div at bounding box center [1137, 462] width 601 height 285
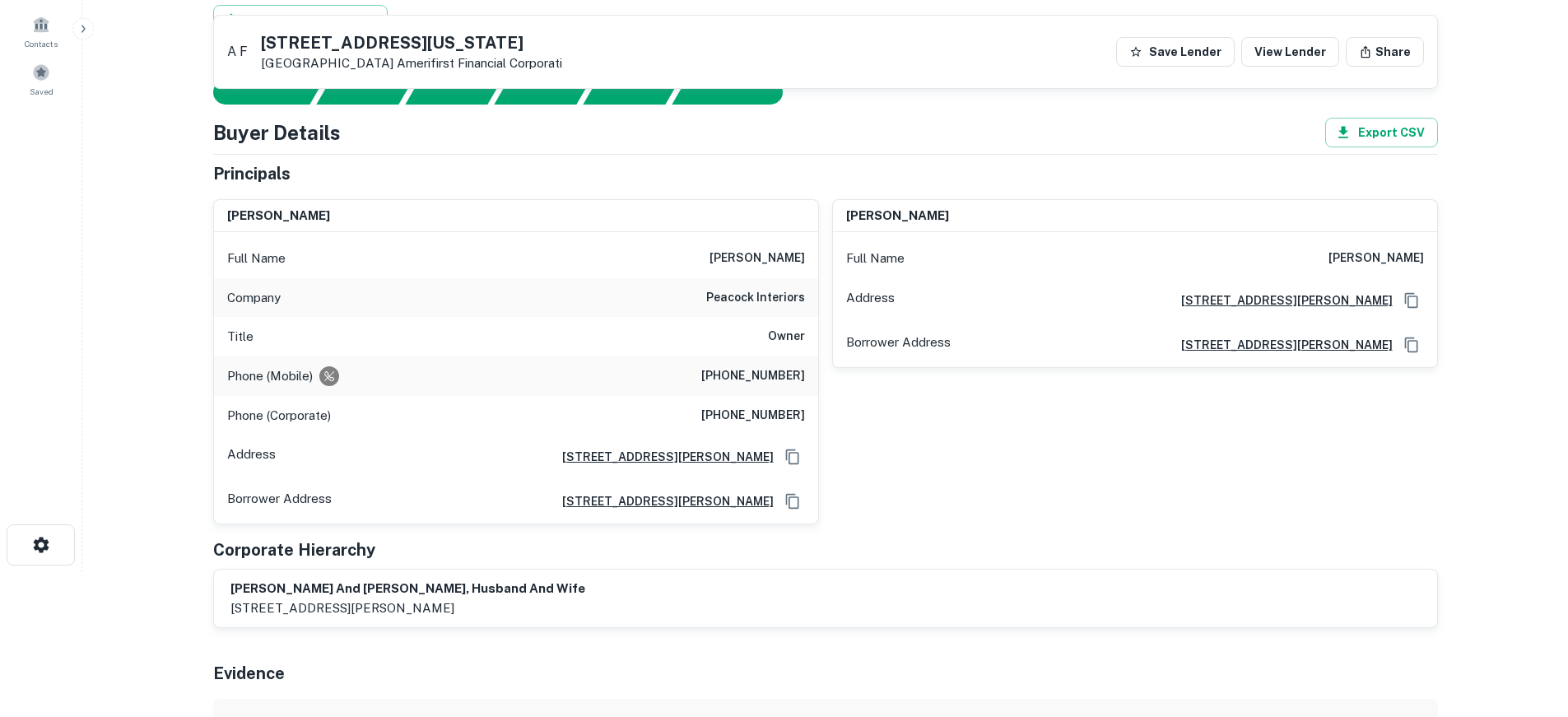
scroll to position [82, 0]
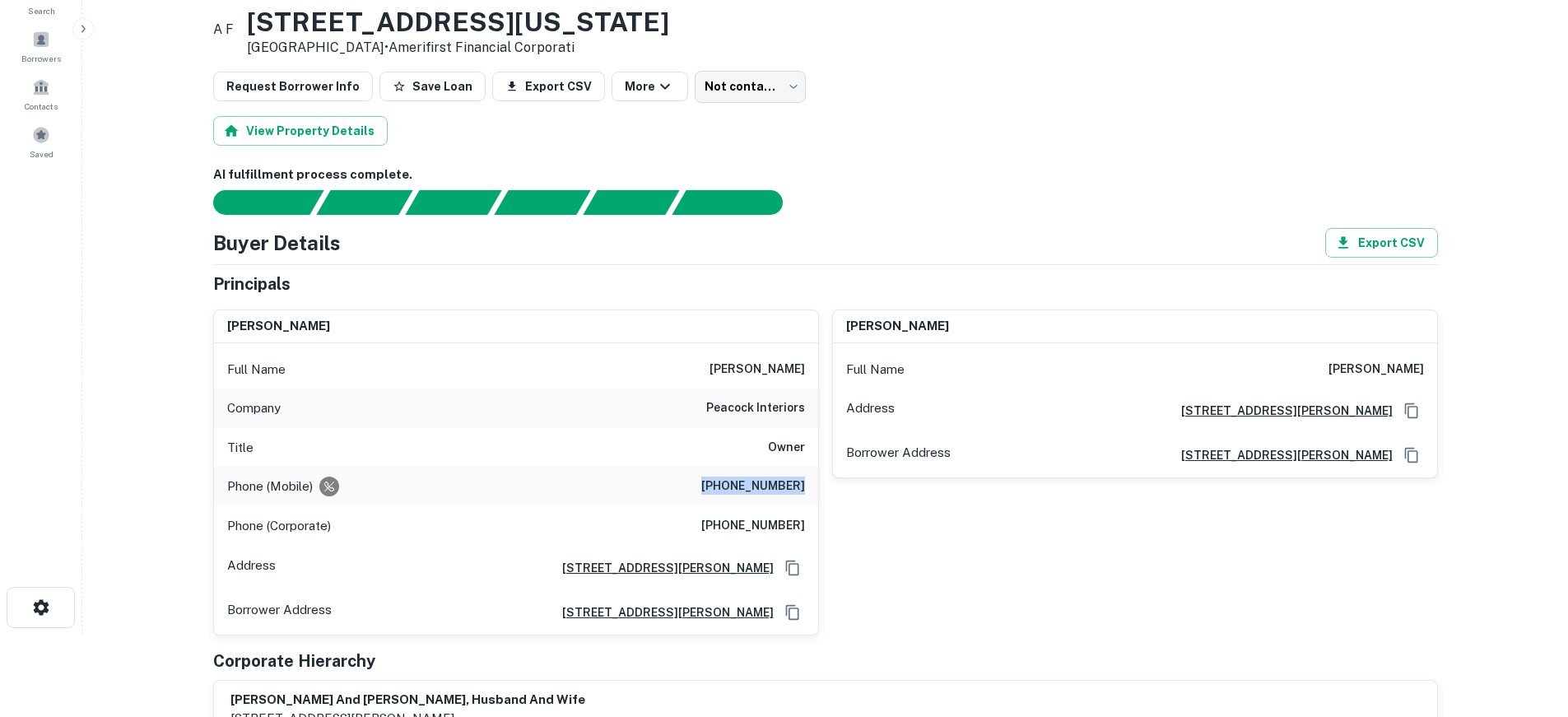
drag, startPoint x: 712, startPoint y: 490, endPoint x: 805, endPoint y: 492, distance: 93.0
click at [805, 492] on div "Phone (Mobile) [PHONE_NUMBER]" at bounding box center [517, 486] width 605 height 40
click at [351, 133] on button "View Property Details" at bounding box center [300, 131] width 174 height 30
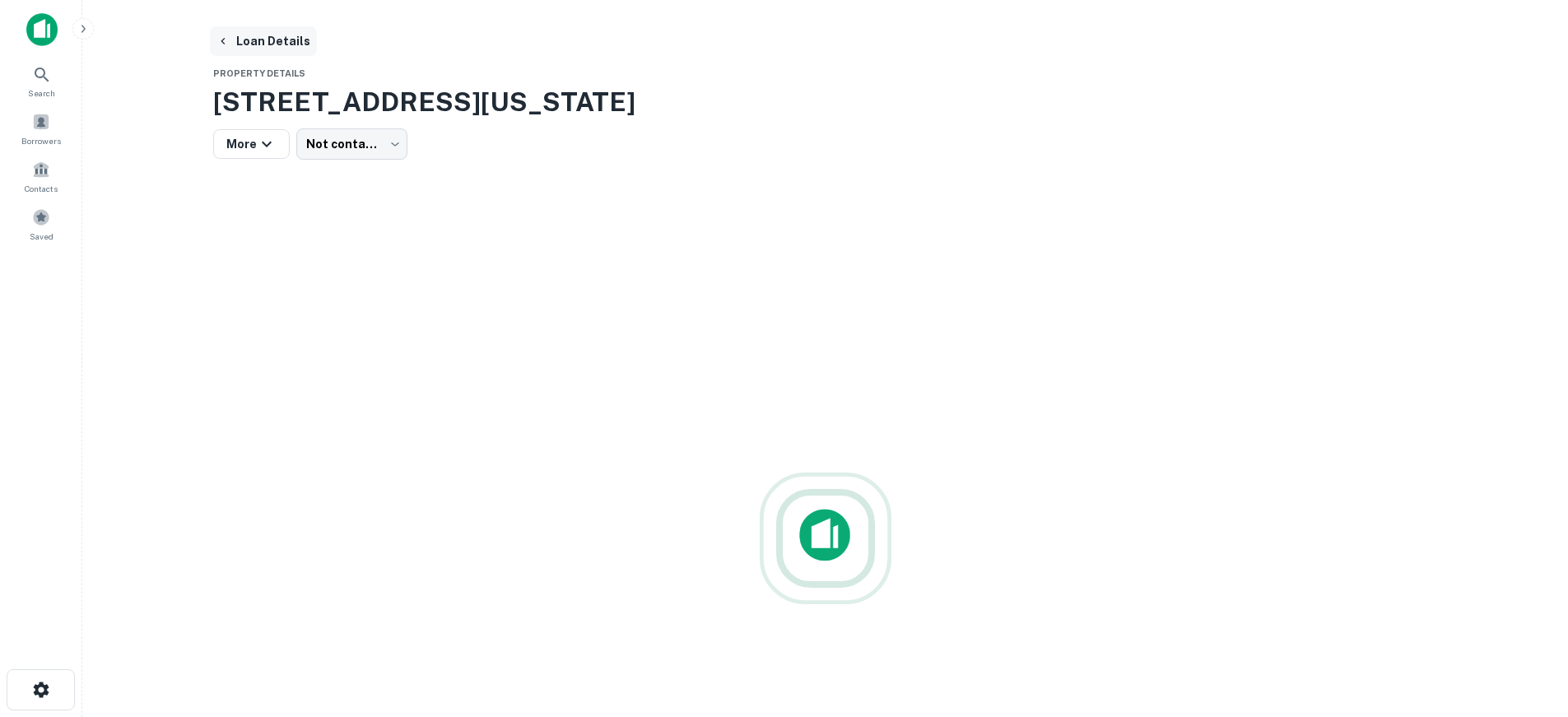
click at [271, 36] on button "Loan Details" at bounding box center [264, 41] width 107 height 30
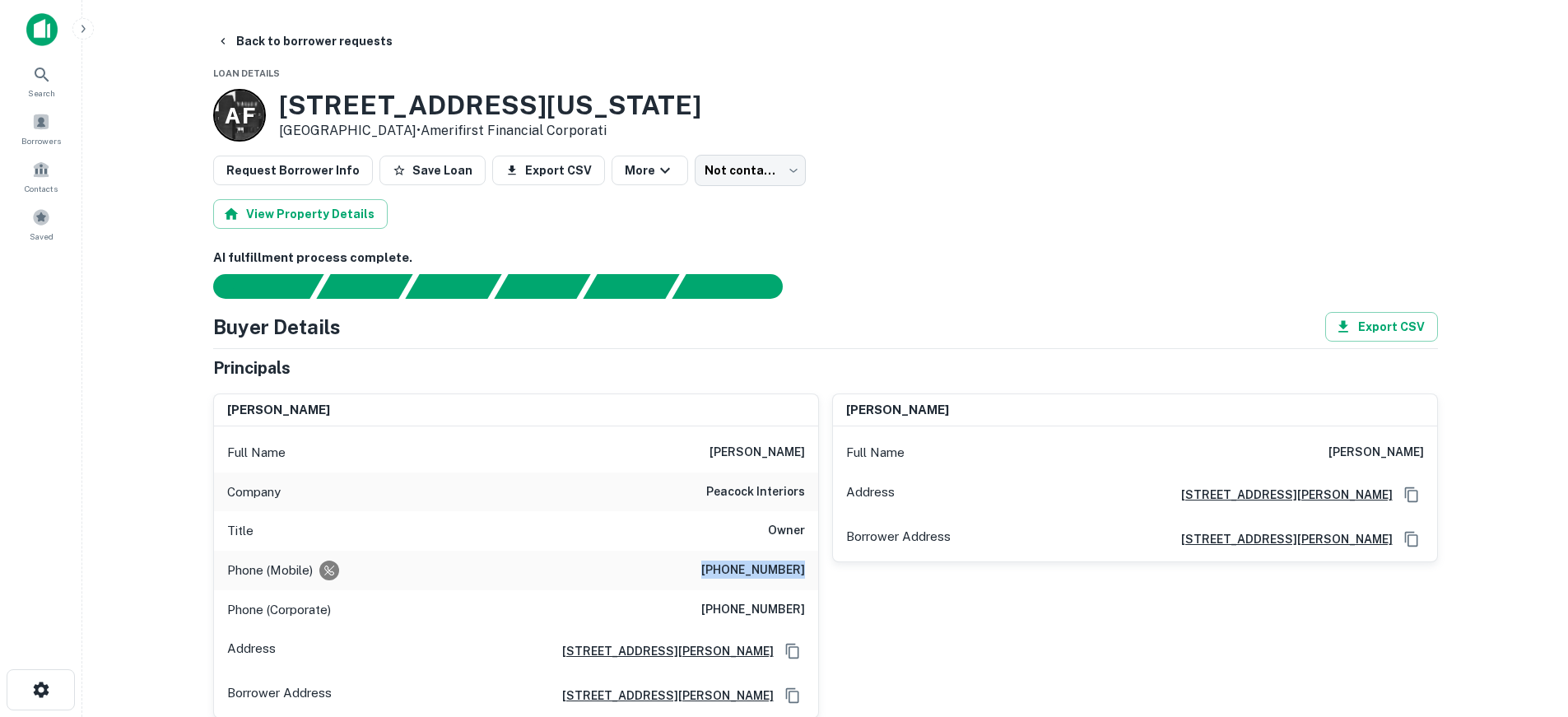
drag, startPoint x: 708, startPoint y: 563, endPoint x: 808, endPoint y: 577, distance: 101.0
click at [808, 577] on div "Phone (Mobile) [PHONE_NUMBER]" at bounding box center [517, 570] width 605 height 40
copy h6 "[PHONE_NUMBER]"
click at [751, 179] on body "Search Borrowers Contacts Saved Back to borrower requests Loan Details [GEOGRAP…" at bounding box center [790, 358] width 1581 height 717
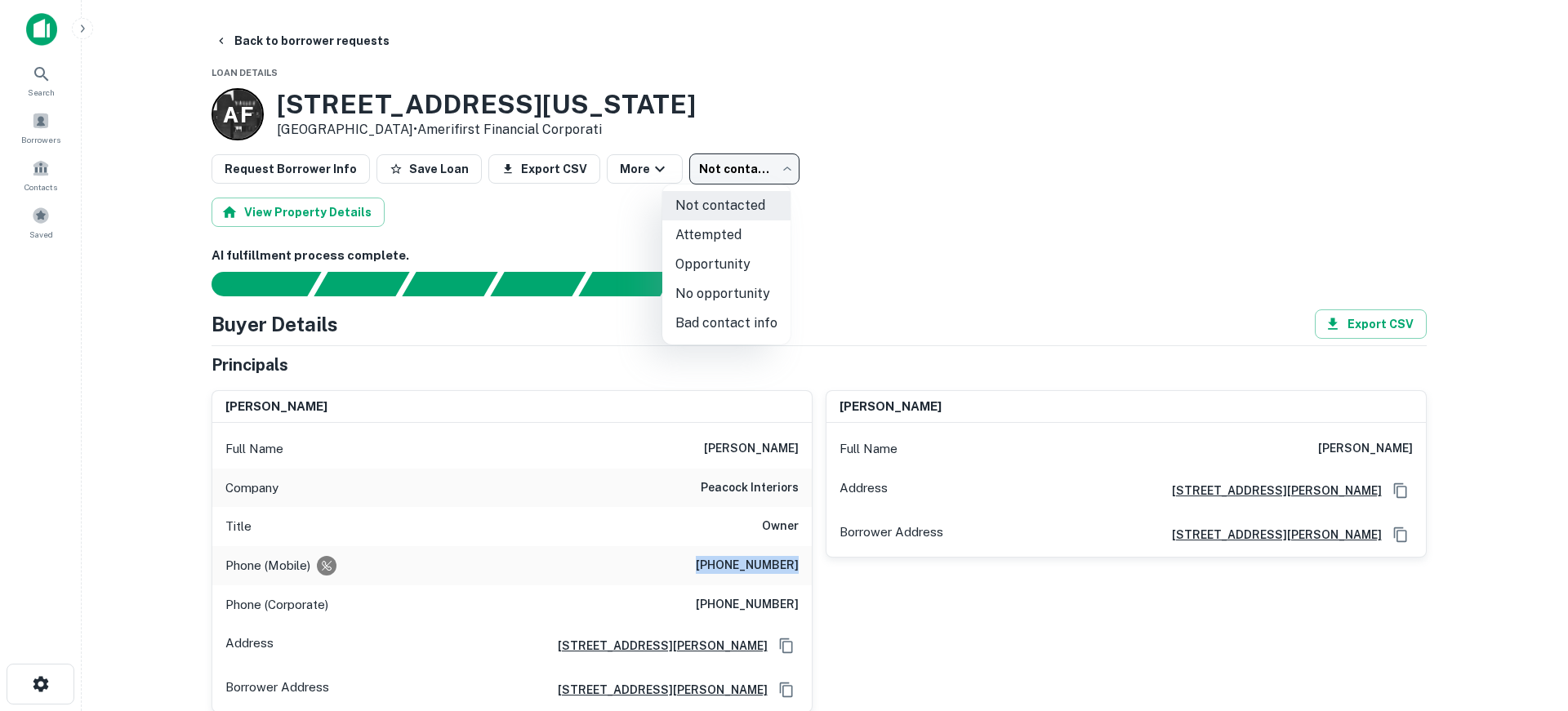
click at [742, 241] on li "Attempted" at bounding box center [726, 234] width 128 height 30
type input "*********"
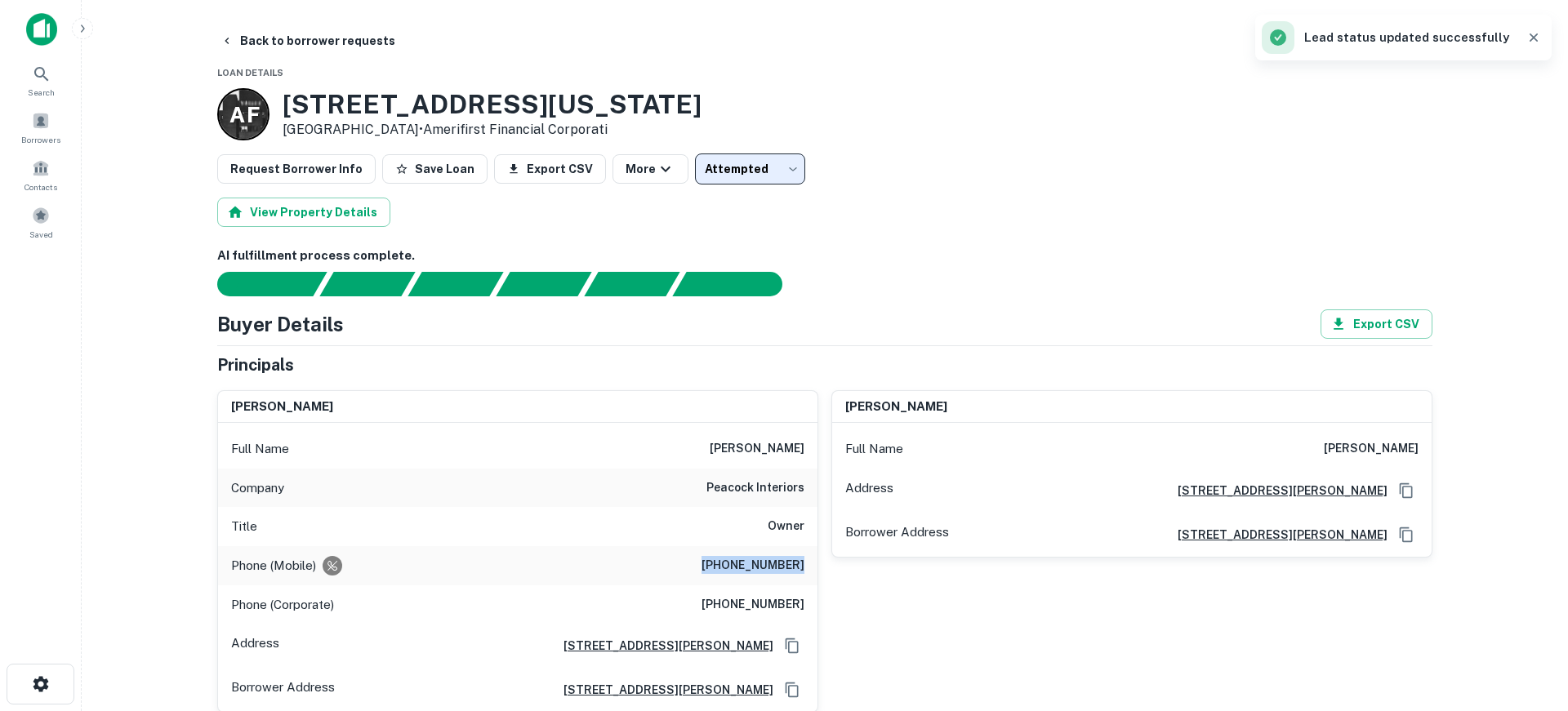
click at [754, 171] on body "Search Borrowers Contacts Saved Back to borrower requests Loan Details [GEOGRAP…" at bounding box center [784, 356] width 1568 height 711
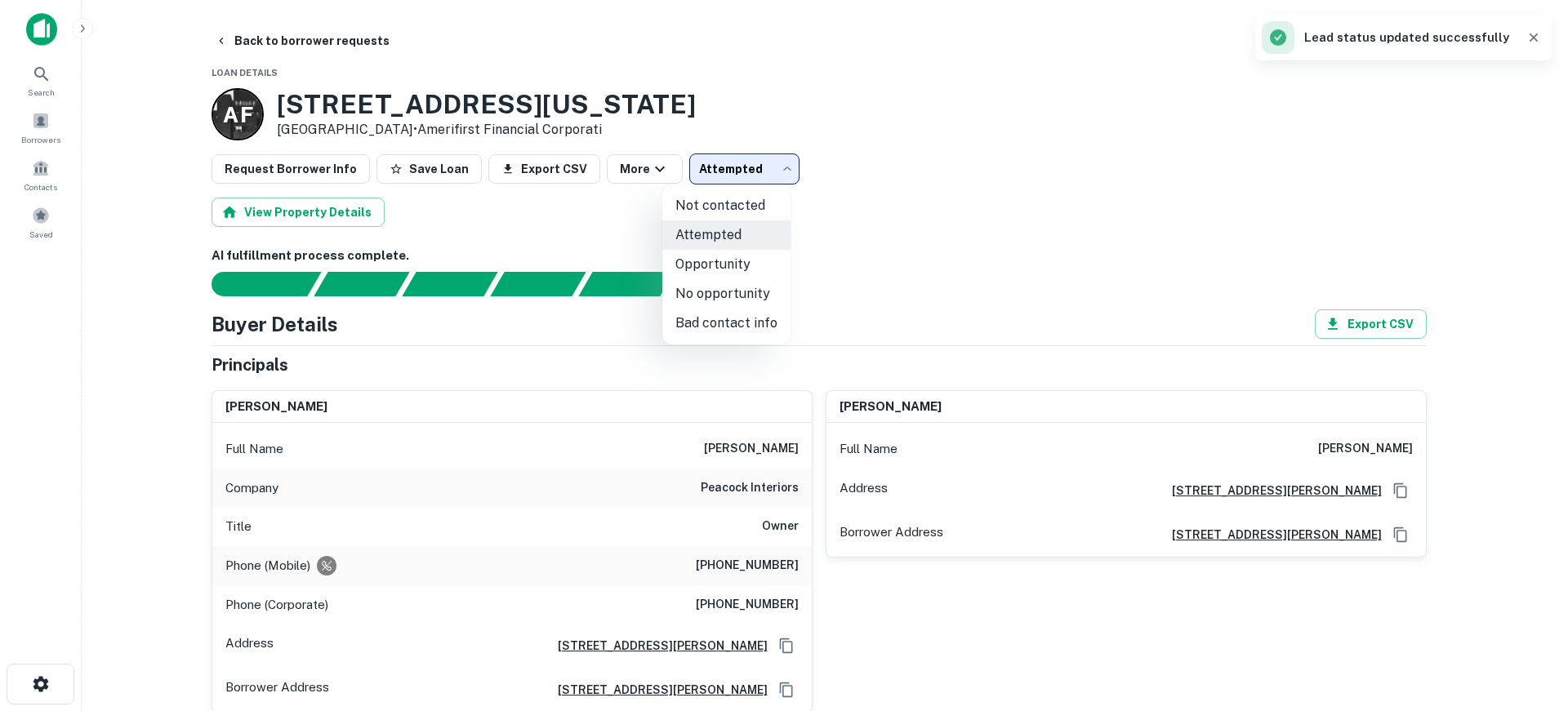
click at [803, 169] on div at bounding box center [784, 356] width 1568 height 711
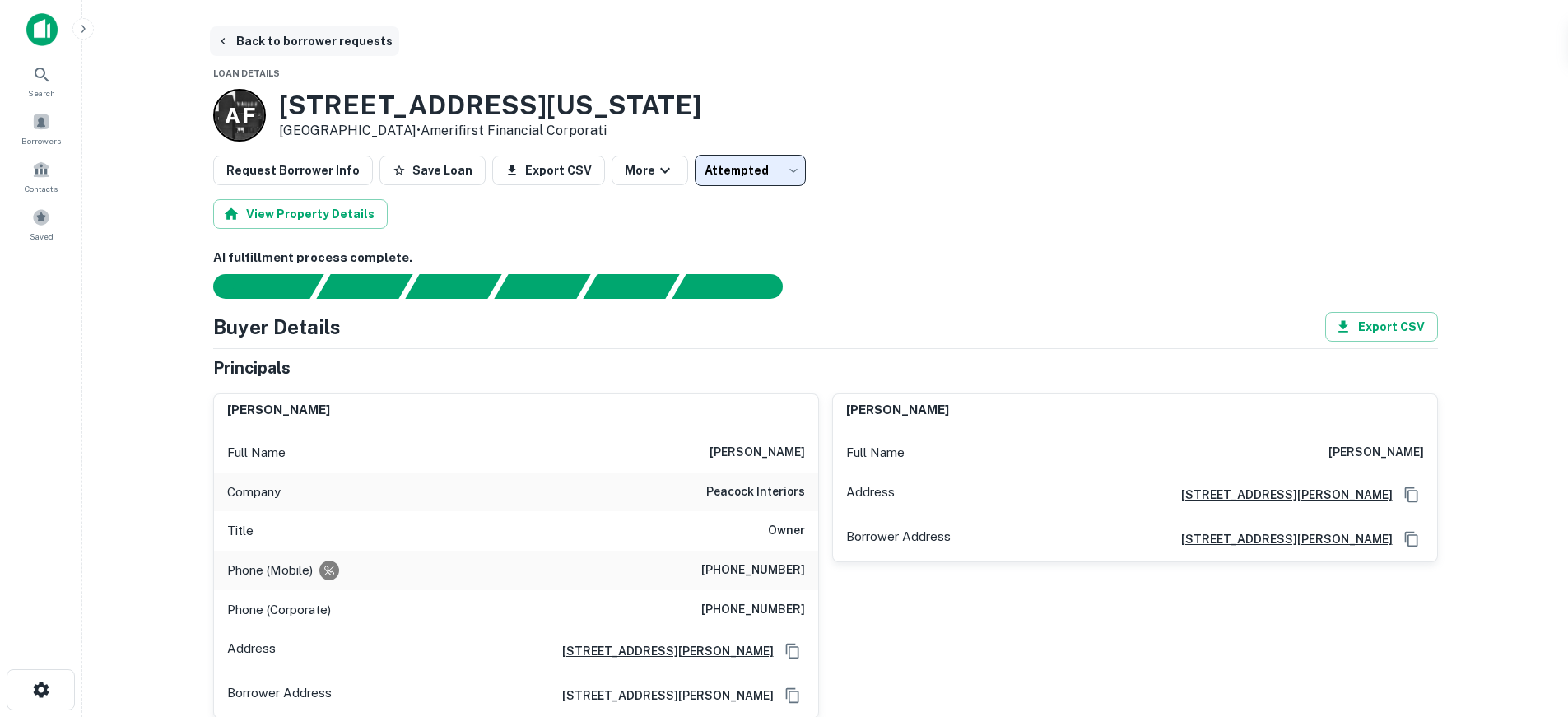
click at [342, 34] on button "Back to borrower requests" at bounding box center [304, 41] width 189 height 30
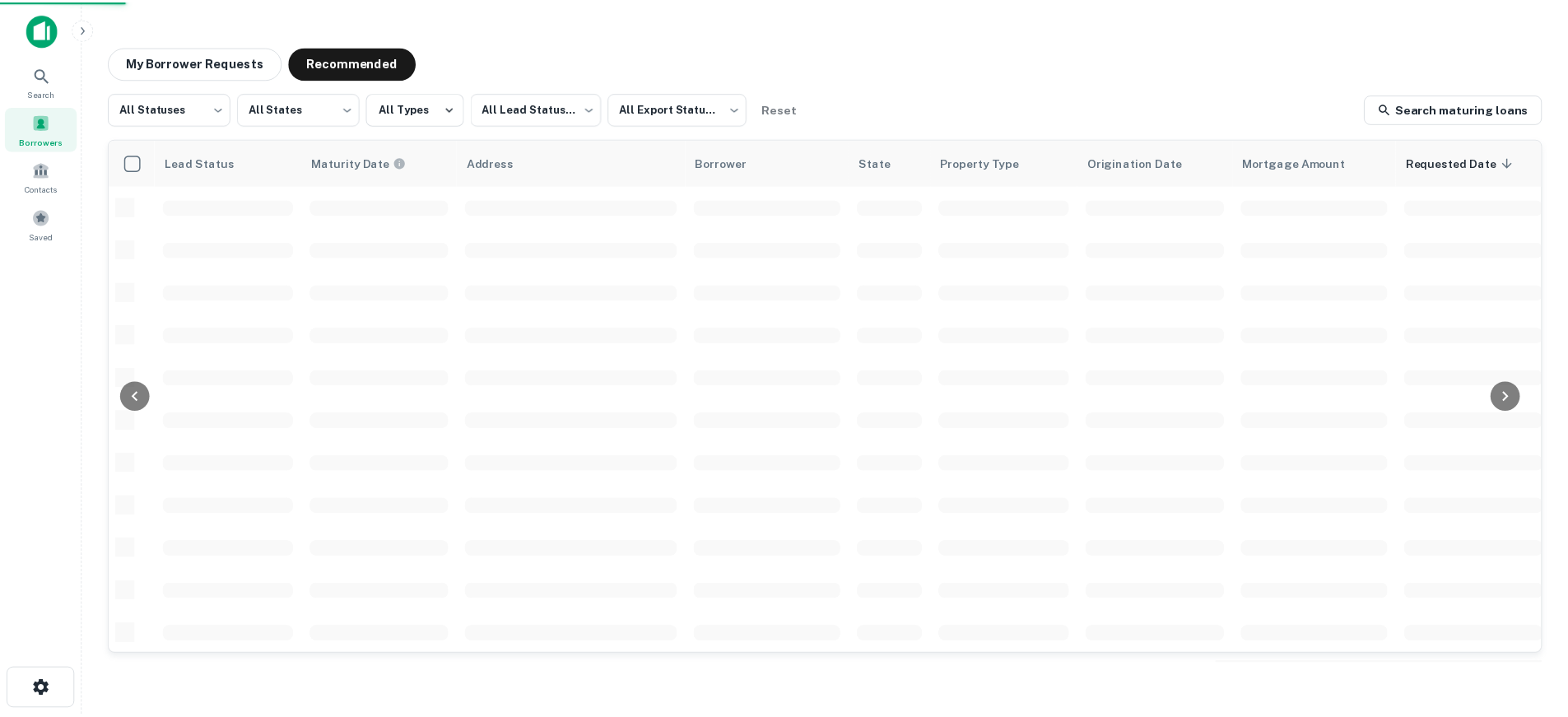
scroll to position [46, 0]
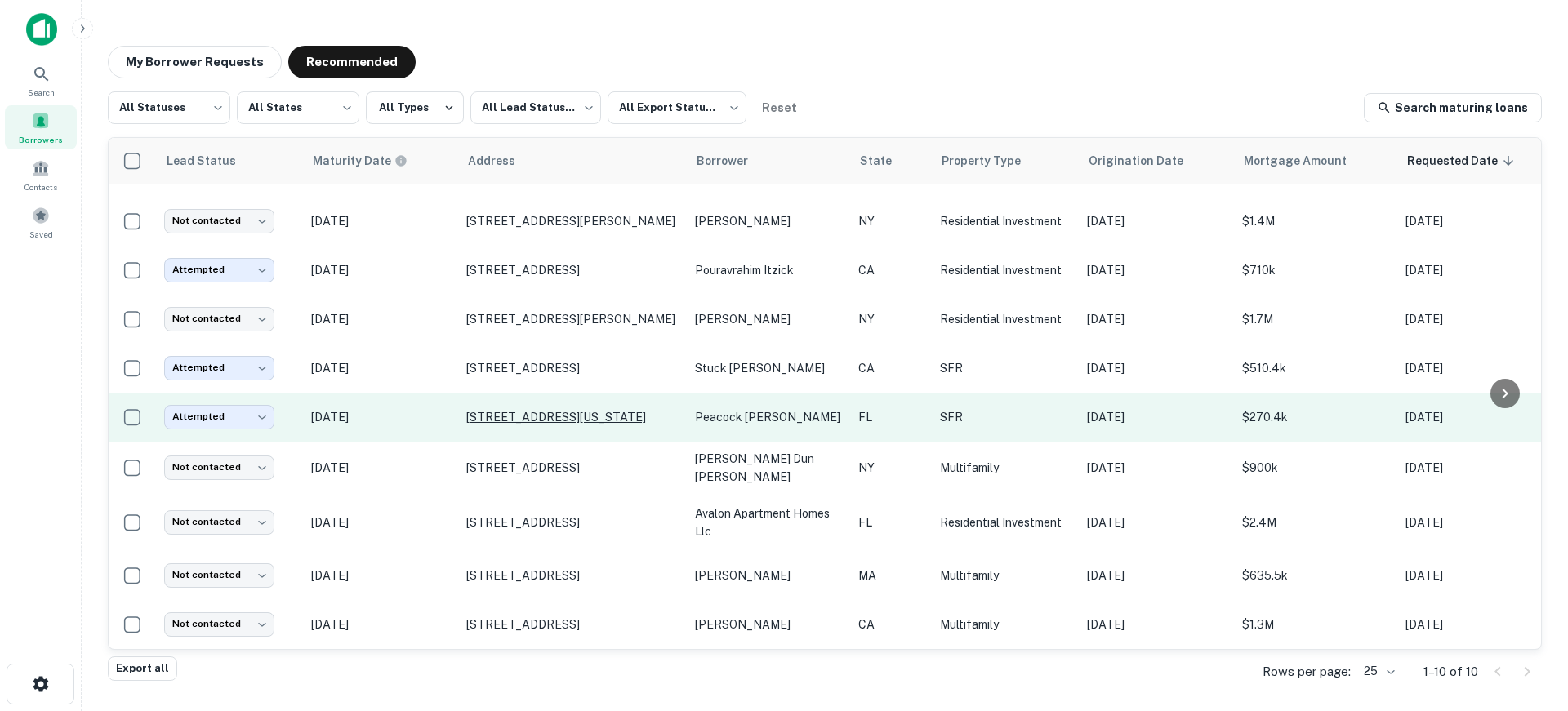
click at [479, 409] on p "[STREET_ADDRESS][US_STATE]" at bounding box center [572, 416] width 212 height 14
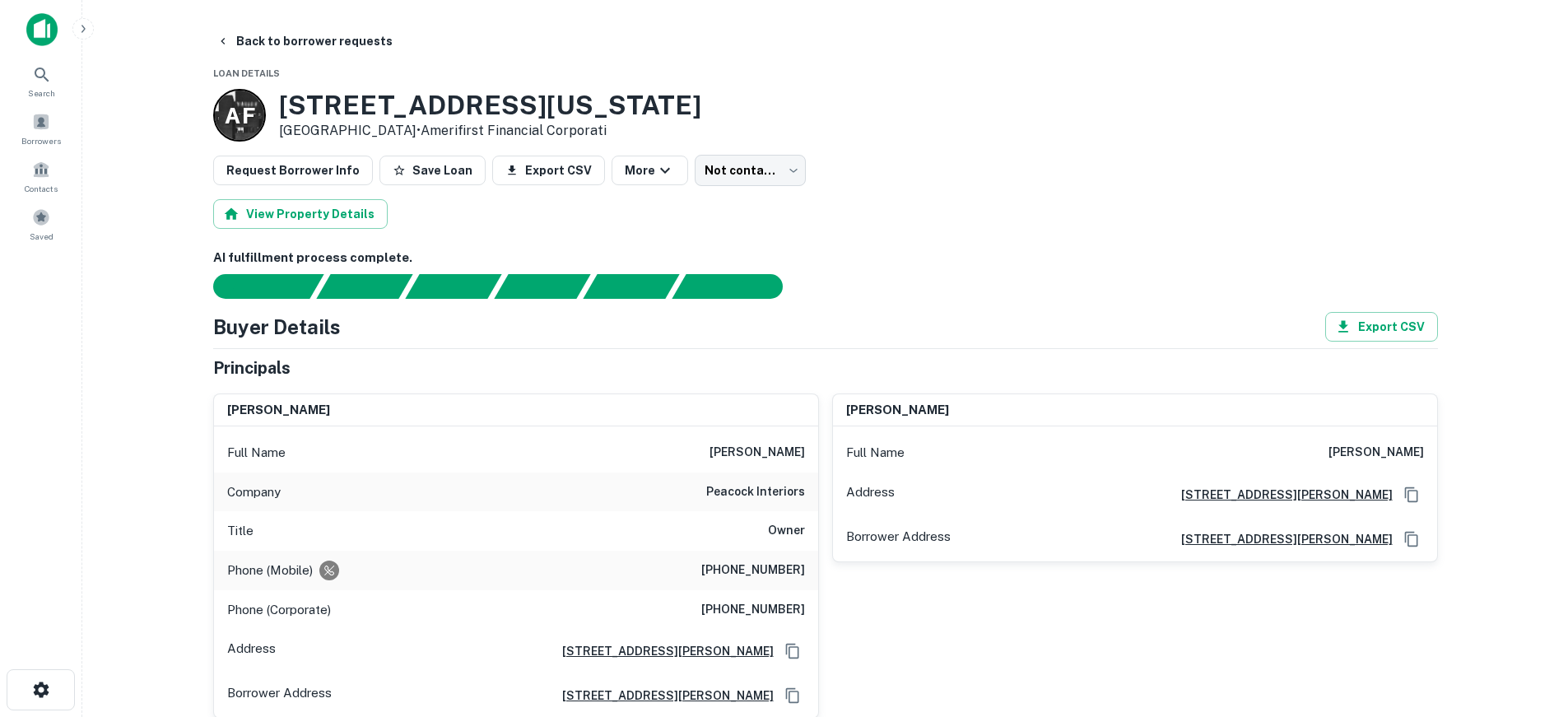
type input "*********"
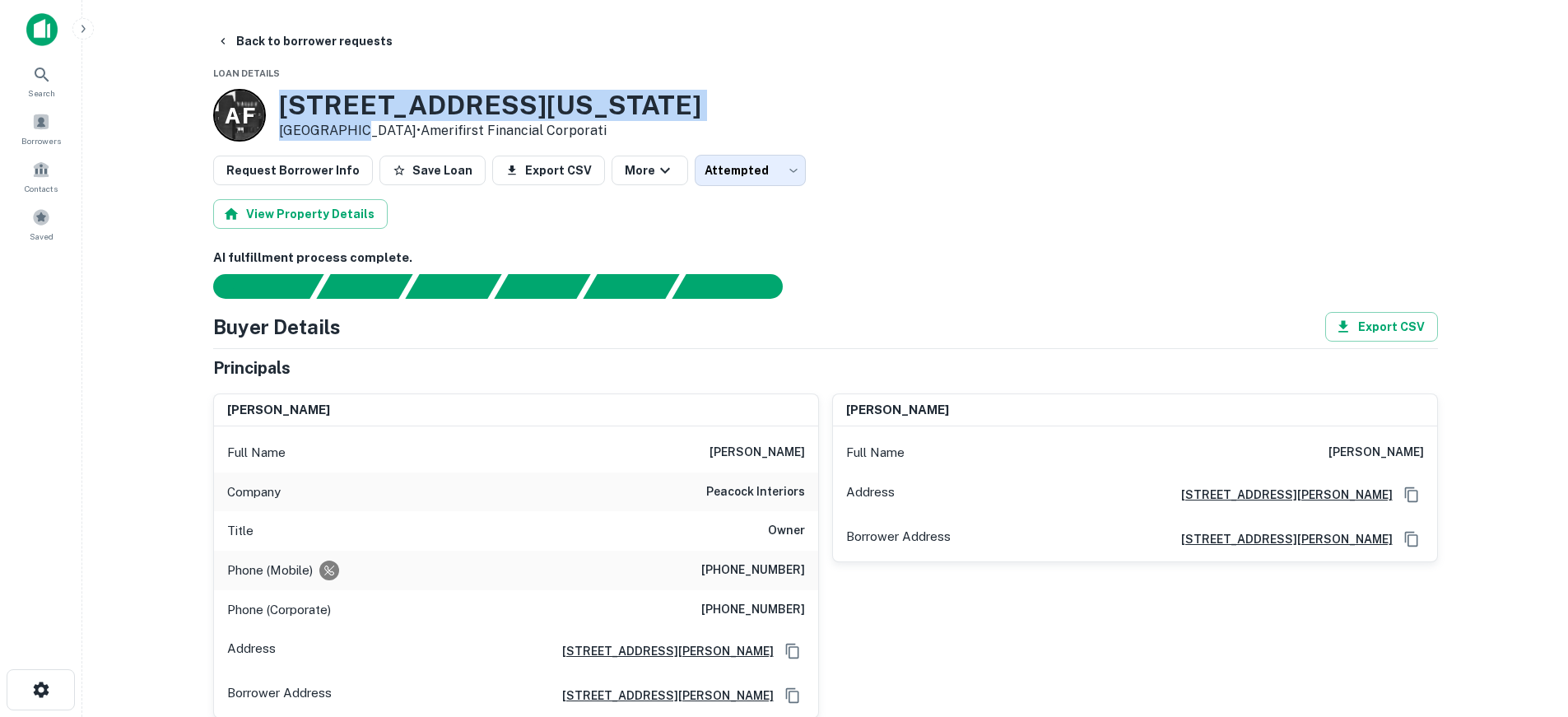
drag, startPoint x: 280, startPoint y: 107, endPoint x: 356, endPoint y: 133, distance: 80.3
click at [356, 133] on div "[STREET_ADDRESS][US_STATE] • Amerifirst Financial Corporati" at bounding box center [490, 115] width 423 height 51
copy div "[STREET_ADDRESS][US_STATE]"
